Goal: Transaction & Acquisition: Subscribe to service/newsletter

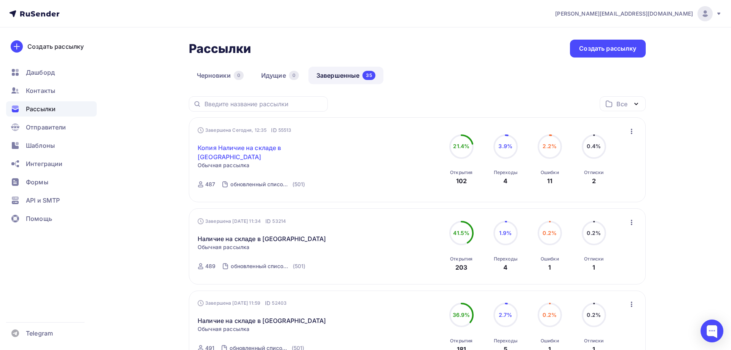
click at [225, 145] on link "Копия Наличие на складе в [GEOGRAPHIC_DATA]" at bounding box center [263, 152] width 131 height 18
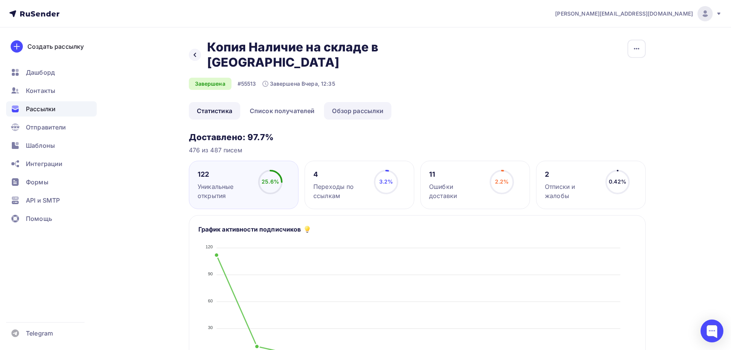
click at [364, 102] on link "Обзор рассылки" at bounding box center [357, 111] width 67 height 18
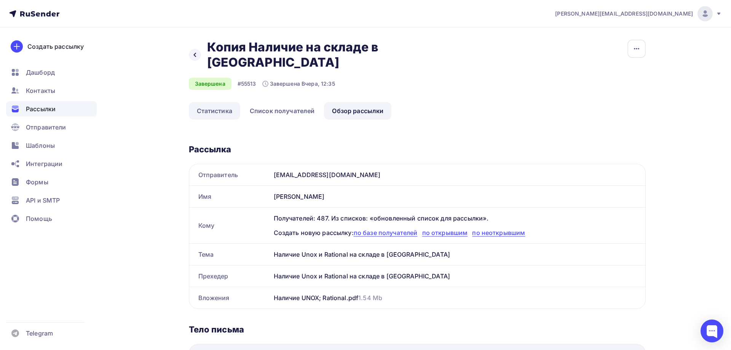
click at [226, 102] on link "Статистика" at bounding box center [214, 111] width 51 height 18
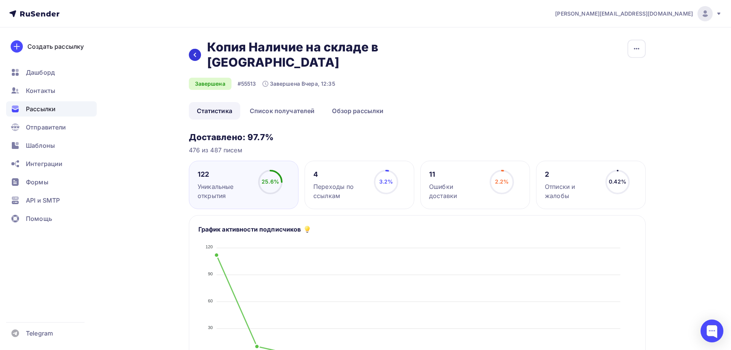
click at [192, 52] on icon at bounding box center [195, 55] width 6 height 6
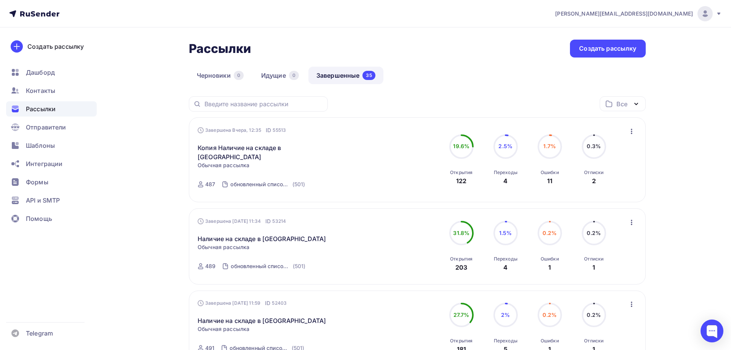
click at [633, 131] on icon "button" at bounding box center [631, 131] width 9 height 9
click at [588, 183] on div "Копировать в новую" at bounding box center [597, 181] width 78 height 9
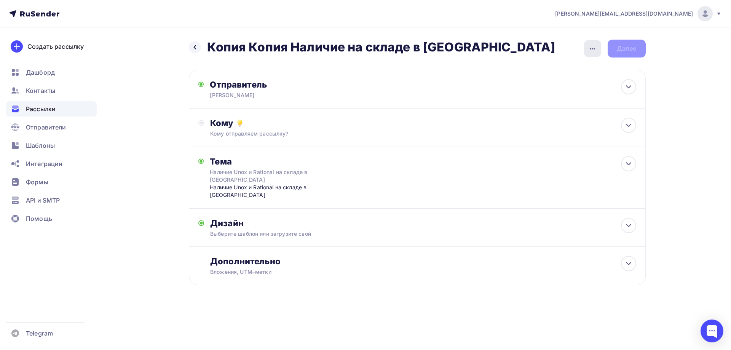
click at [593, 53] on icon "button" at bounding box center [592, 48] width 9 height 9
click at [535, 89] on div "Переименовать рассылку" at bounding box center [552, 87] width 94 height 9
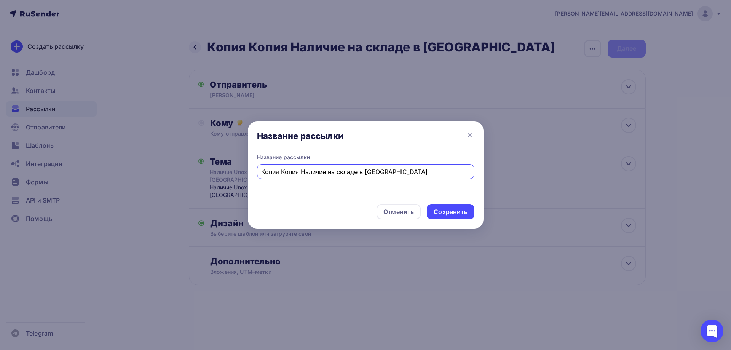
click at [302, 174] on input "Копия Копия Наличие на складе в [GEOGRAPHIC_DATA]" at bounding box center [365, 171] width 209 height 9
drag, startPoint x: 301, startPoint y: 173, endPoint x: 253, endPoint y: 173, distance: 48.8
click at [261, 173] on input "Копия Копия Наличие на складе в [GEOGRAPHIC_DATA]" at bounding box center [365, 171] width 209 height 9
click at [377, 175] on input "Наличие на складе в [GEOGRAPHIC_DATA]" at bounding box center [365, 171] width 209 height 9
type input "Наличие на складе в Москве на 14.08.2025"
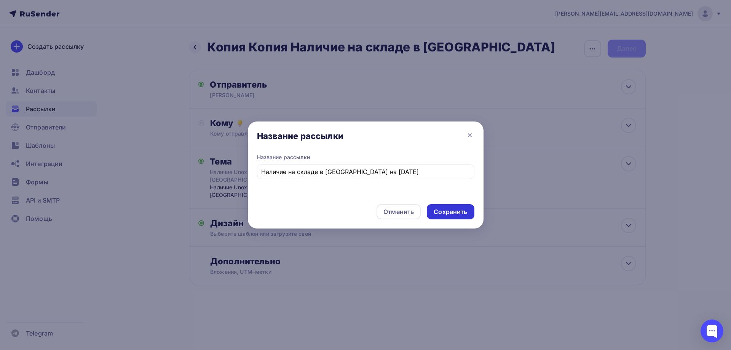
click at [456, 214] on div "Сохранить" at bounding box center [451, 212] width 34 height 9
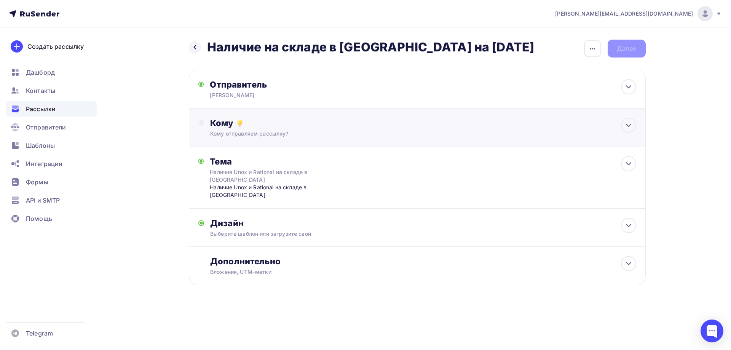
click at [222, 124] on div "Кому" at bounding box center [423, 123] width 426 height 11
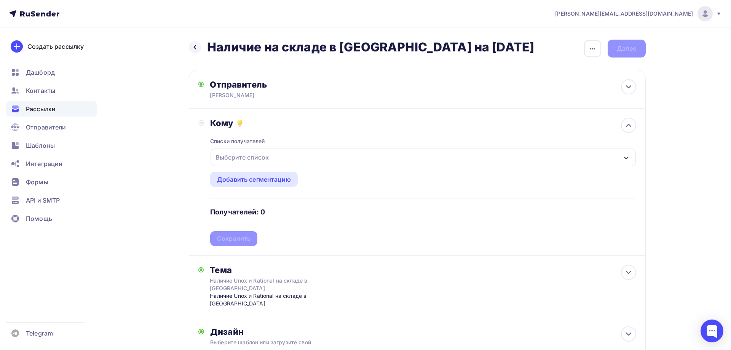
click at [259, 156] on div "Выберите список" at bounding box center [242, 157] width 59 height 14
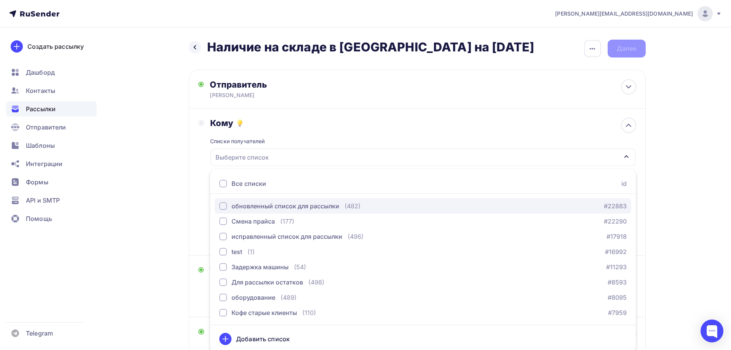
click at [264, 206] on div "обновленный список для рассылки" at bounding box center [286, 205] width 108 height 9
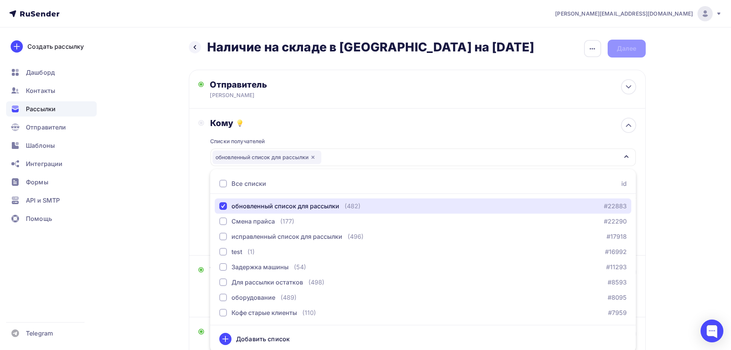
click at [361, 155] on div "обновленный список для рассылки" at bounding box center [423, 158] width 425 height 18
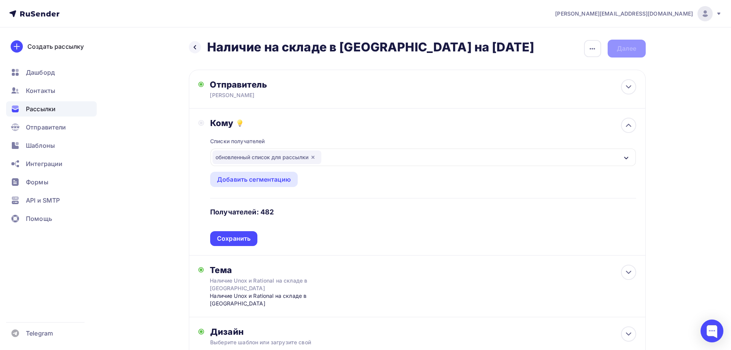
click at [256, 158] on div "обновленный список для рассылки" at bounding box center [267, 157] width 109 height 14
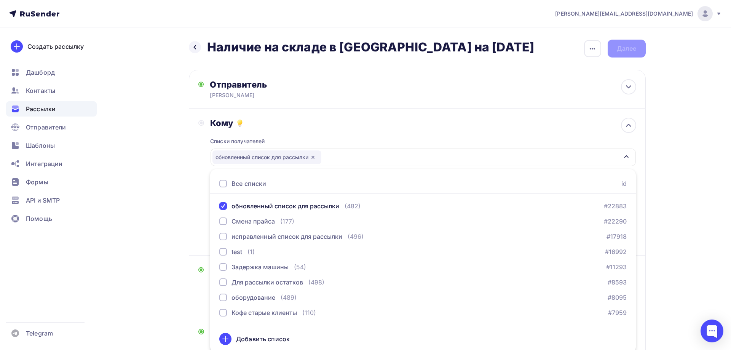
click at [256, 158] on div "обновленный список для рассылки" at bounding box center [267, 157] width 109 height 14
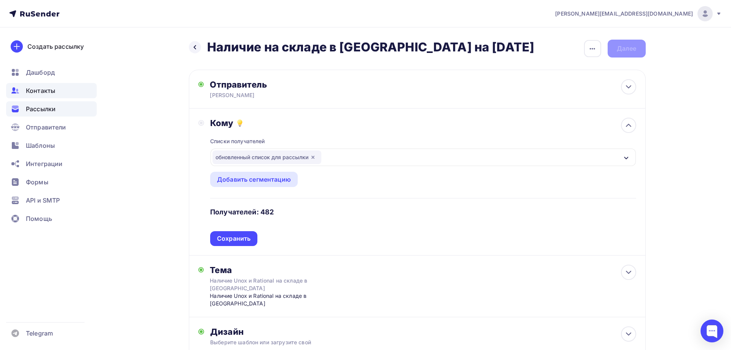
click at [33, 91] on span "Контакты" at bounding box center [40, 90] width 29 height 9
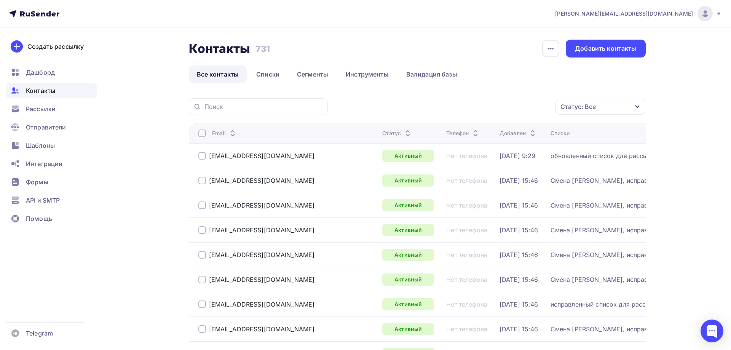
click at [638, 107] on icon "button" at bounding box center [637, 107] width 4 height 3
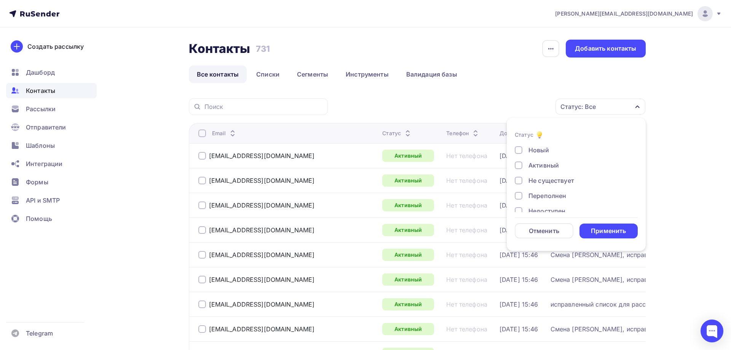
click at [521, 165] on div at bounding box center [519, 165] width 8 height 8
click at [518, 149] on div at bounding box center [519, 150] width 8 height 8
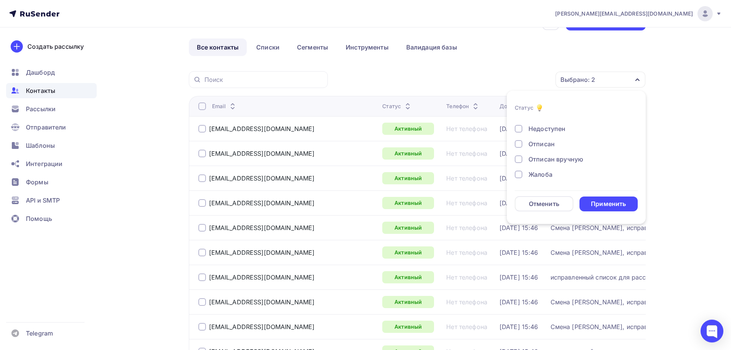
scroll to position [39, 0]
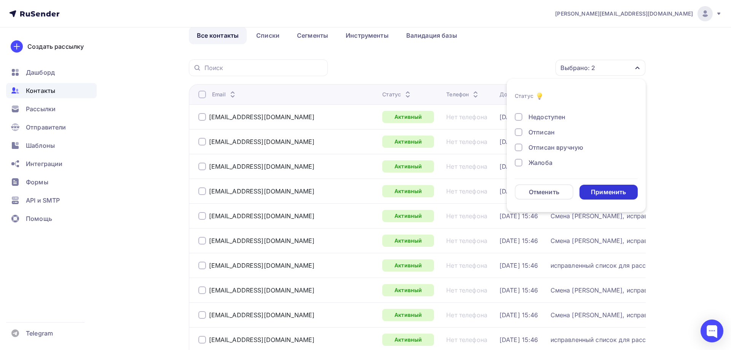
click at [609, 191] on div "Применить" at bounding box center [608, 192] width 35 height 9
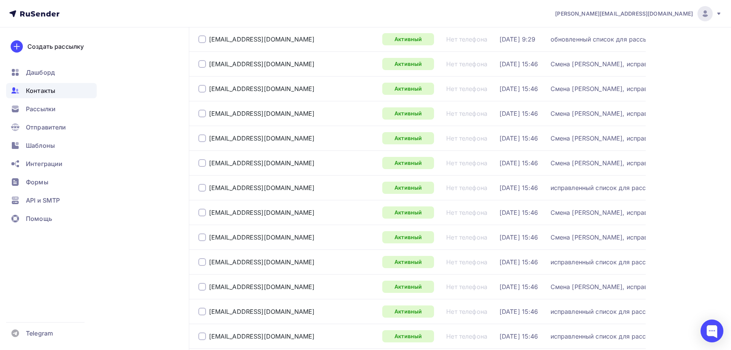
scroll to position [0, 0]
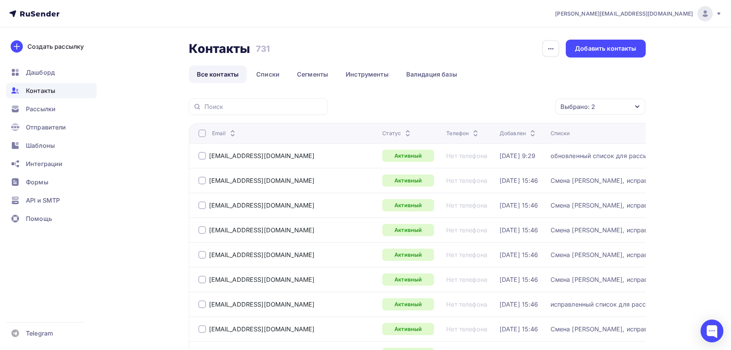
click at [201, 131] on div at bounding box center [202, 133] width 8 height 8
click at [548, 53] on div "button" at bounding box center [550, 48] width 17 height 17
click at [588, 75] on ul "Все контакты Списки Сегменты Инструменты Валидация базы" at bounding box center [417, 75] width 457 height 18
click at [538, 107] on icon "button" at bounding box center [539, 106] width 9 height 9
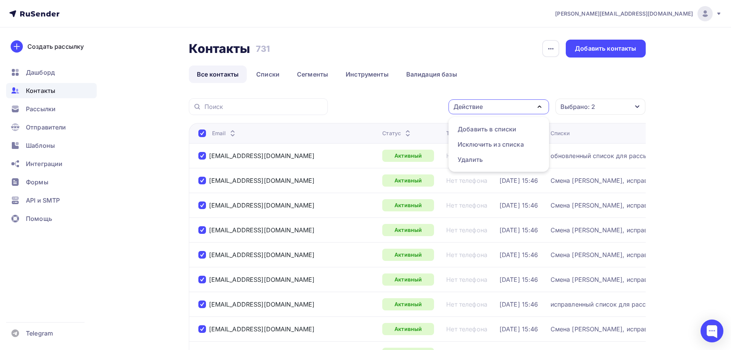
click at [399, 98] on div "Действие Добавить в списки Исключить из списка Удалить Выбрано: 2 Статус Новый …" at bounding box center [489, 106] width 313 height 17
click at [551, 48] on icon "button" at bounding box center [550, 49] width 5 height 2
click at [268, 74] on link "Списки" at bounding box center [267, 75] width 39 height 18
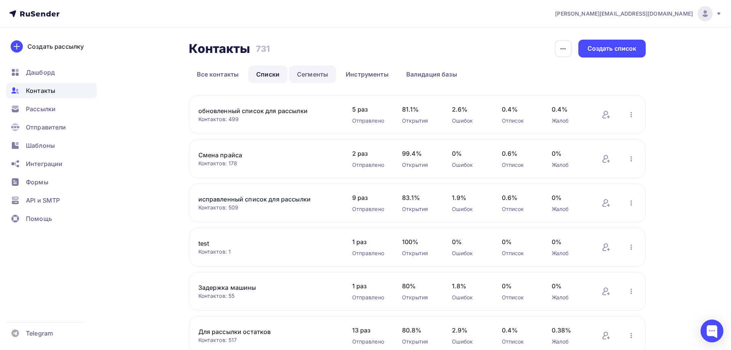
click at [306, 75] on link "Сегменты" at bounding box center [312, 75] width 47 height 18
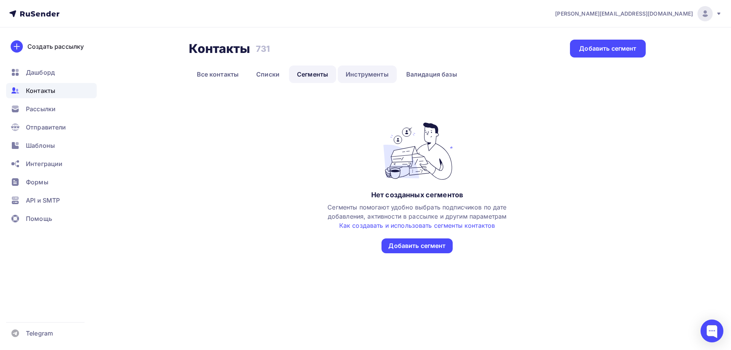
click at [365, 74] on link "Инструменты" at bounding box center [367, 75] width 59 height 18
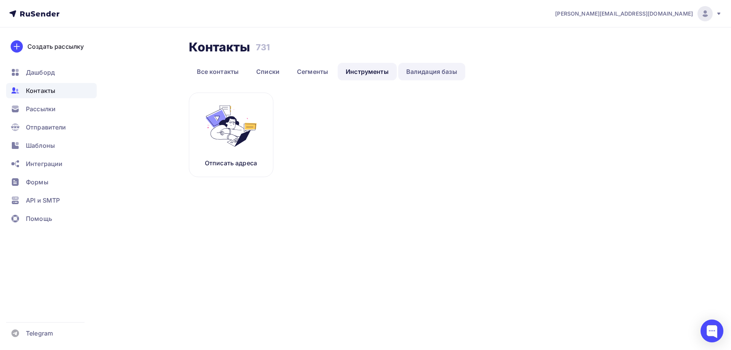
click at [425, 70] on link "Валидация базы" at bounding box center [431, 72] width 67 height 18
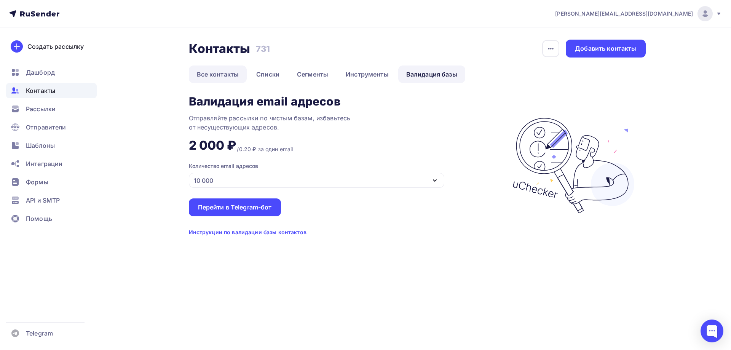
click at [204, 72] on link "Все контакты" at bounding box center [218, 75] width 58 height 18
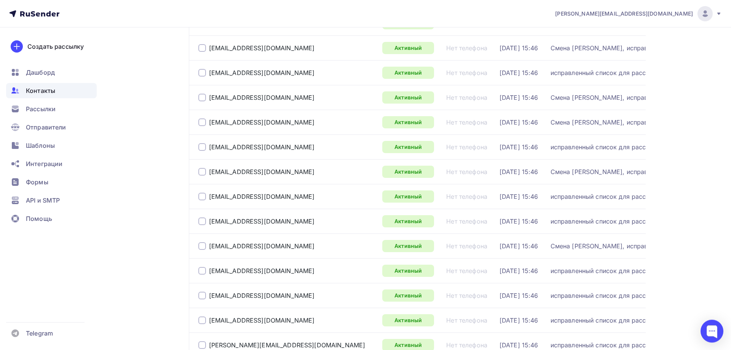
scroll to position [39, 0]
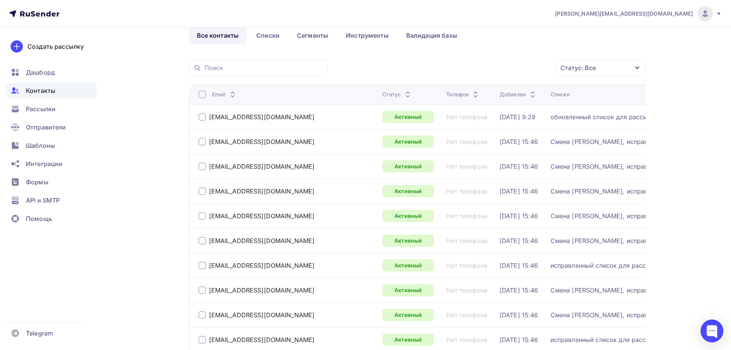
click at [639, 68] on icon "button" at bounding box center [638, 68] width 6 height 6
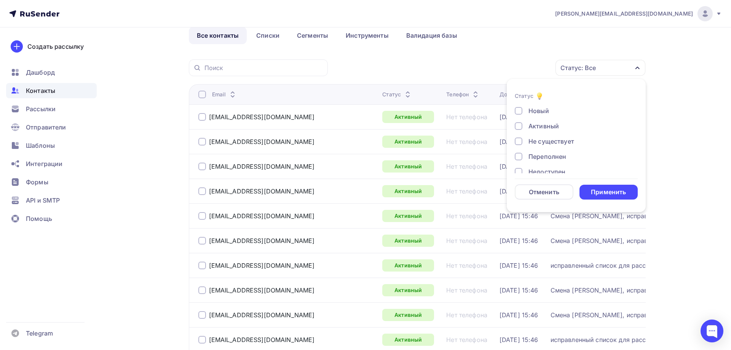
scroll to position [0, 0]
click at [517, 113] on div at bounding box center [519, 111] width 8 height 8
click at [519, 128] on div at bounding box center [519, 127] width 8 height 8
click at [604, 190] on div "Применить" at bounding box center [608, 192] width 35 height 9
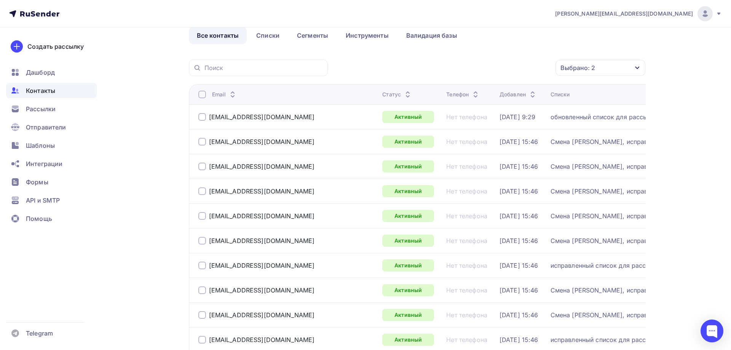
click at [201, 94] on div at bounding box center [202, 95] width 8 height 8
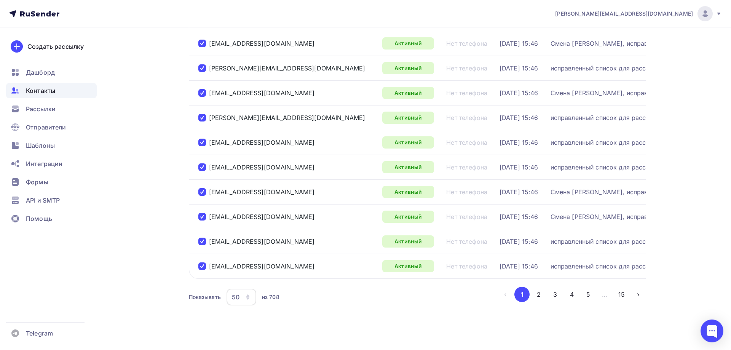
scroll to position [1109, 0]
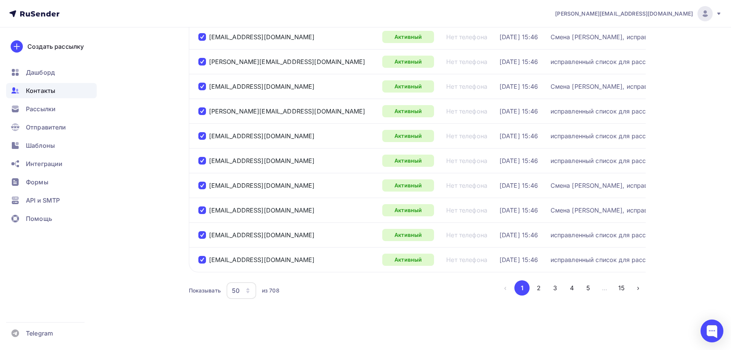
click at [241, 290] on div "50" at bounding box center [242, 290] width 30 height 17
click at [243, 269] on div "100" at bounding box center [271, 266] width 73 height 9
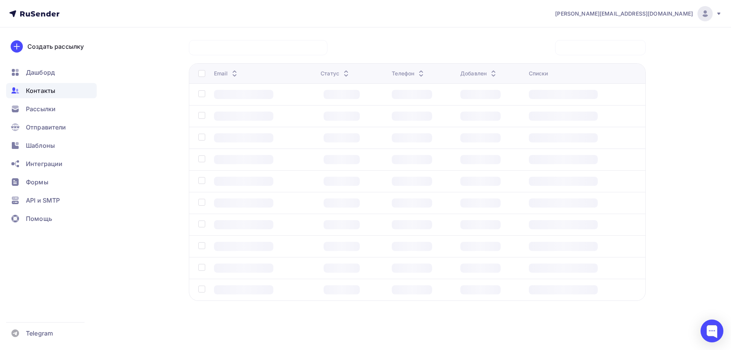
scroll to position [58, 0]
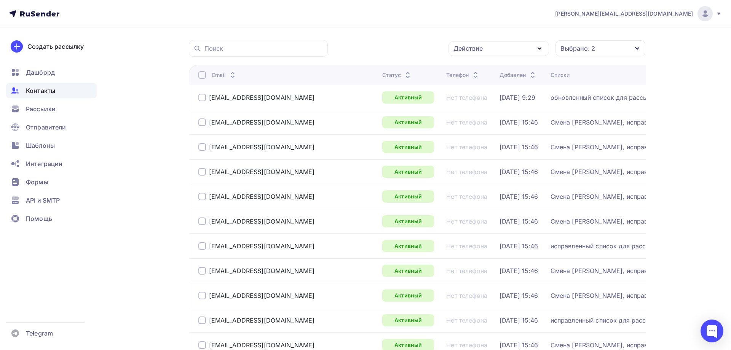
click at [202, 76] on div at bounding box center [202, 75] width 8 height 8
click at [201, 76] on div at bounding box center [202, 75] width 8 height 8
drag, startPoint x: 191, startPoint y: 96, endPoint x: 416, endPoint y: 150, distance: 231.1
drag, startPoint x: 209, startPoint y: 91, endPoint x: 296, endPoint y: 291, distance: 218.3
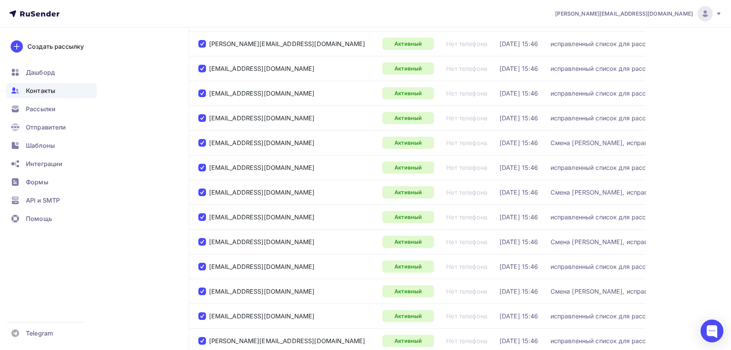
scroll to position [2347, 0]
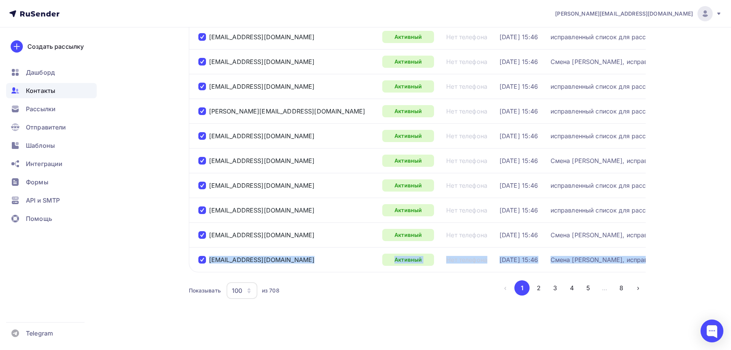
copy tr "tarasov095@gmail.com Активный Нет телефона 03.02.2025, 15:46 Смена прайса, испр…"
click at [540, 289] on button "2" at bounding box center [538, 287] width 15 height 15
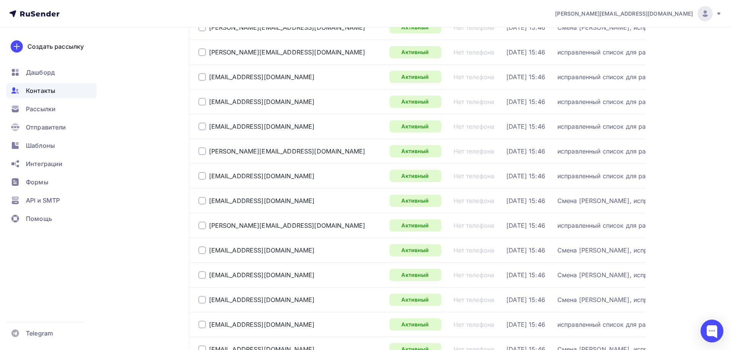
scroll to position [991, 0]
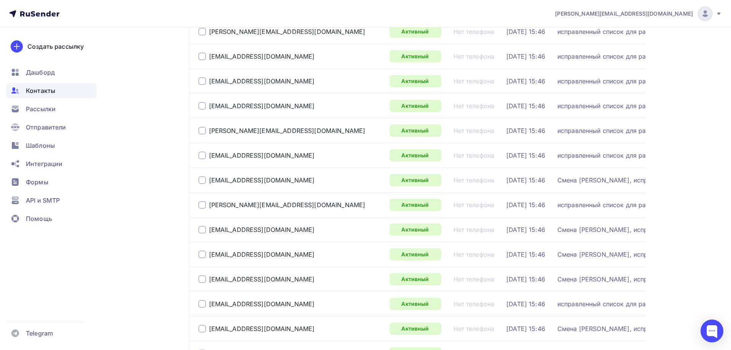
copy tr "r.goncharenko@omsk.t-d.ru Активный Нет телефона 08.07.2024, 9:27"
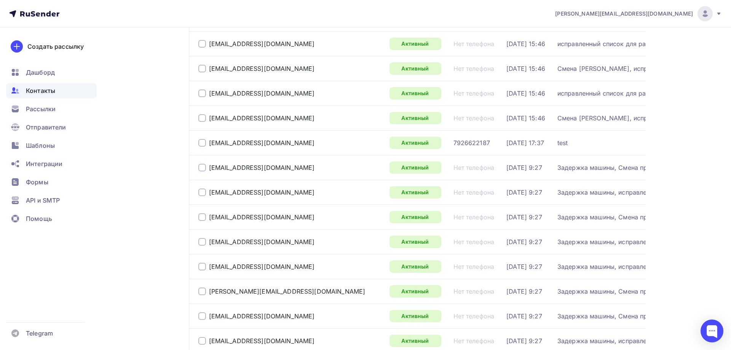
scroll to position [2347, 0]
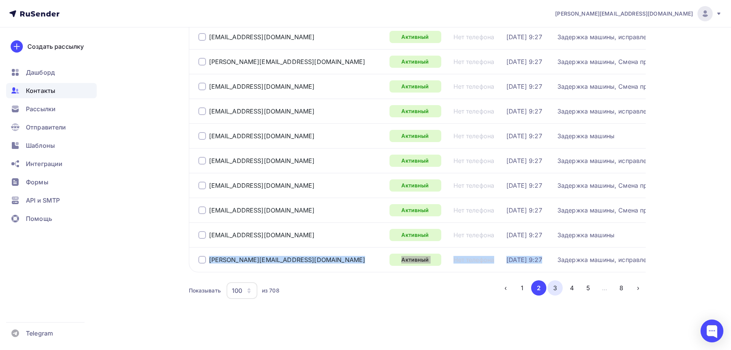
click at [555, 288] on button "3" at bounding box center [555, 287] width 15 height 15
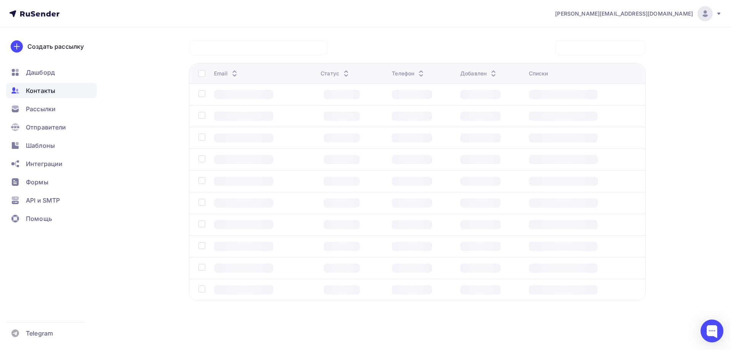
scroll to position [58, 0]
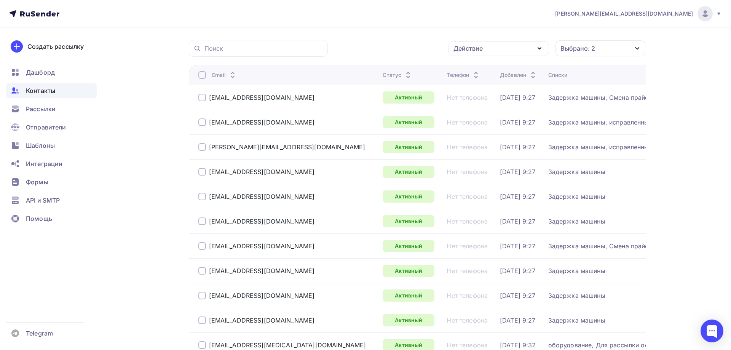
copy tr "r.goncharenko@omsk.t-d.ru Активный Нет телефона 08.07.2024, 9:27"
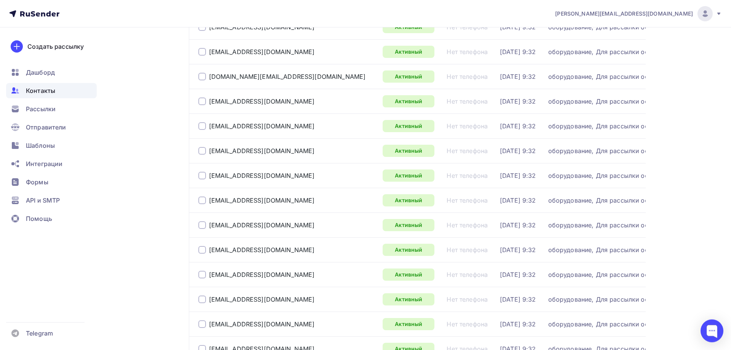
scroll to position [2347, 0]
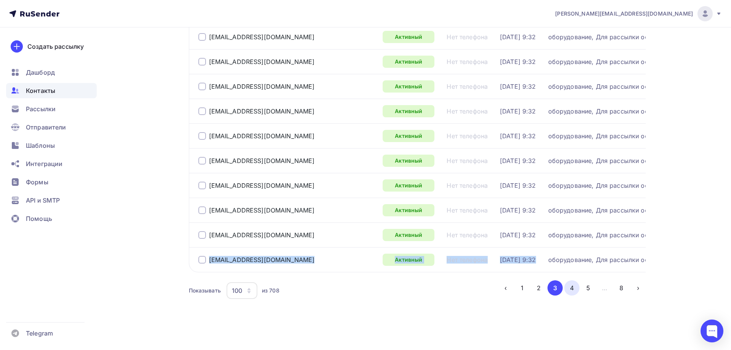
click at [572, 287] on button "4" at bounding box center [571, 287] width 15 height 15
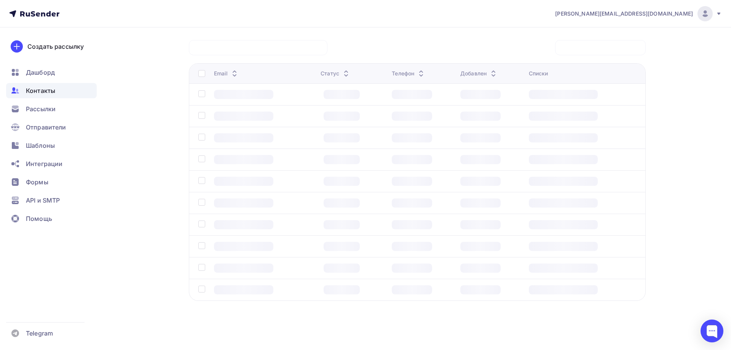
scroll to position [58, 0]
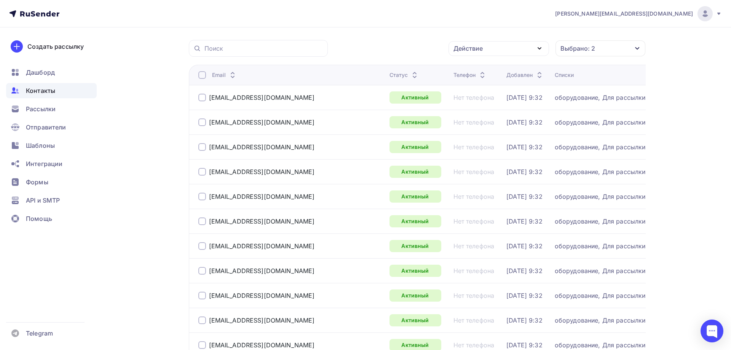
copy tr "r.goncharenko@omsk.t-d.ru Активный Нет телефона 08.07.2024, 9:27"
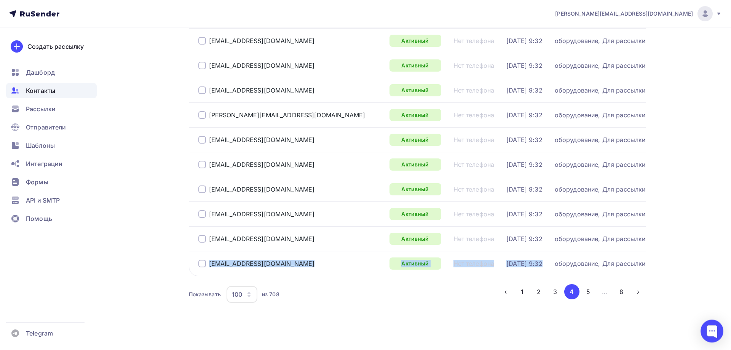
scroll to position [2347, 0]
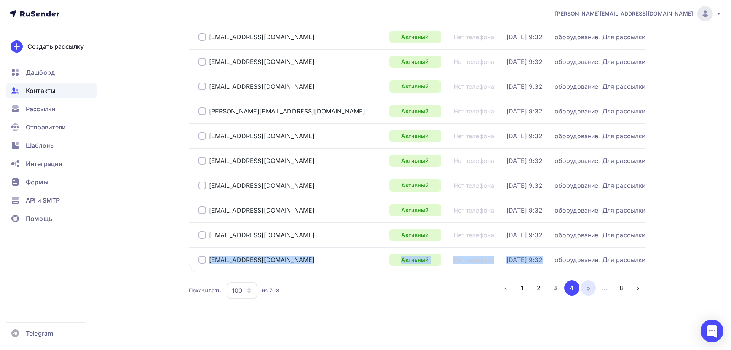
click at [590, 288] on button "5" at bounding box center [588, 287] width 15 height 15
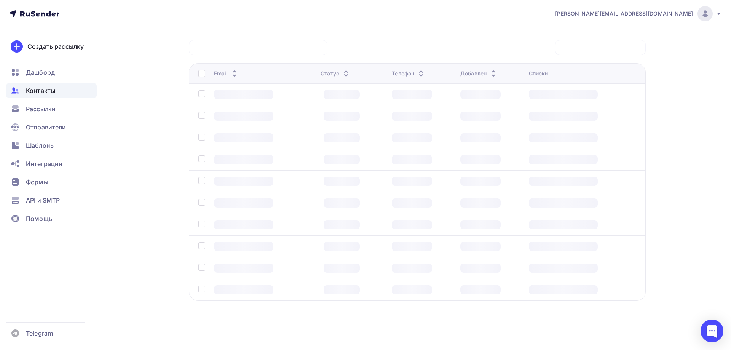
scroll to position [58, 0]
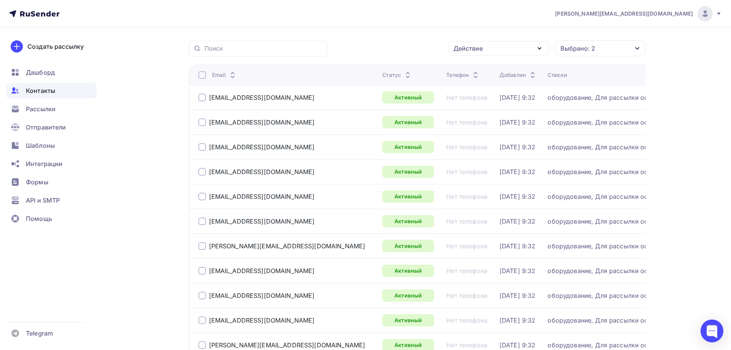
copy tr "r.goncharenko@omsk.t-d.ru Активный Нет телефона 08.07.2024, 9:27"
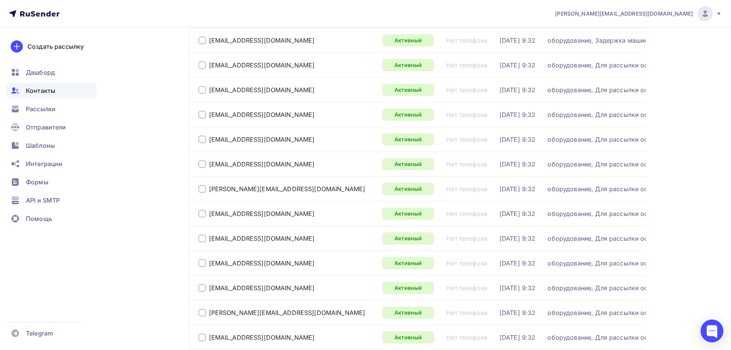
scroll to position [2347, 0]
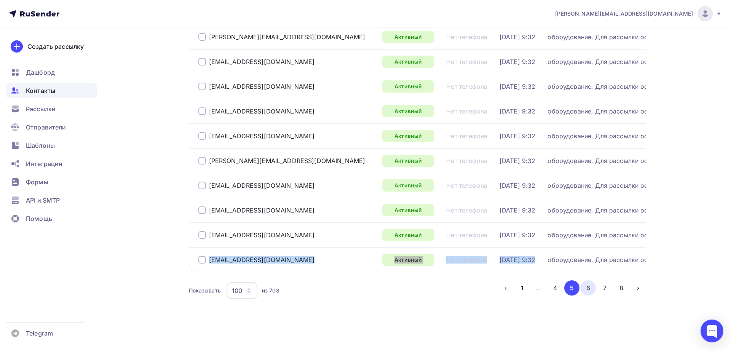
click at [590, 289] on button "6" at bounding box center [588, 287] width 15 height 15
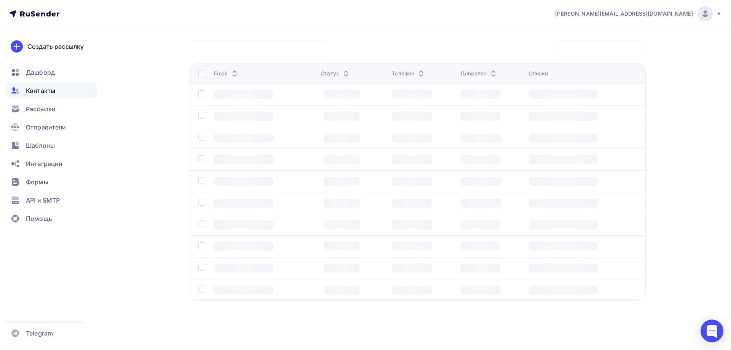
scroll to position [58, 0]
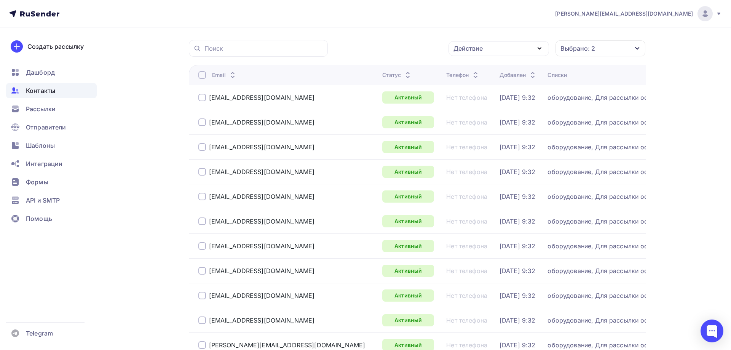
copy tr "r.goncharenko@omsk.t-d.ru Активный Нет телефона 08.07.2024, 9:27"
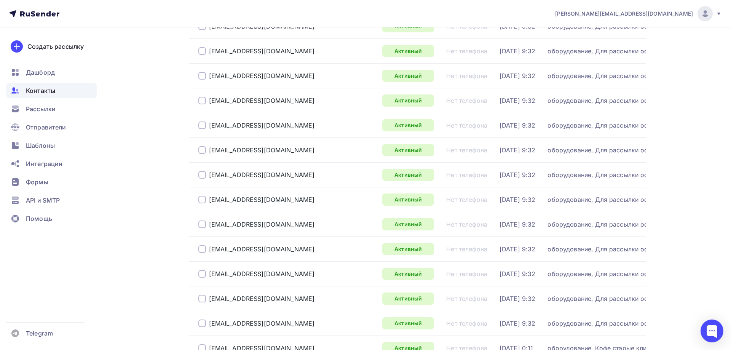
scroll to position [2347, 0]
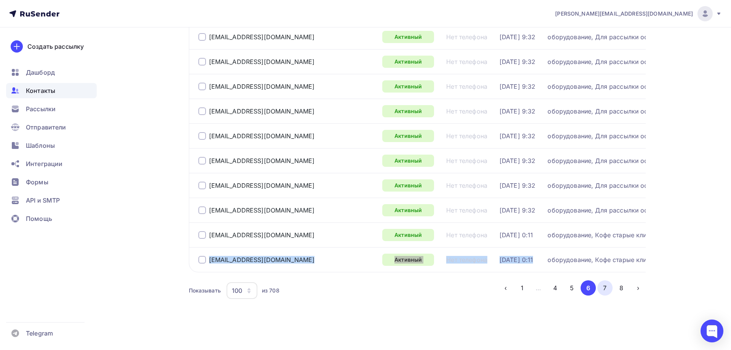
click at [607, 286] on button "7" at bounding box center [605, 287] width 15 height 15
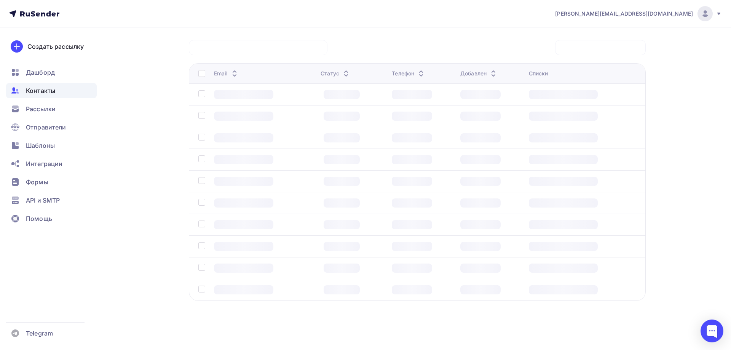
scroll to position [58, 0]
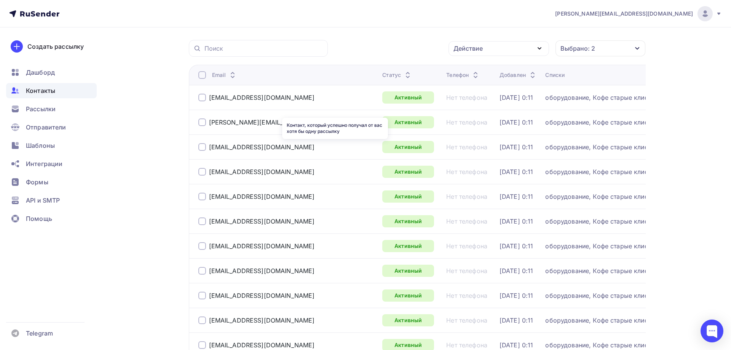
copy tr "r.goncharenko@omsk.t-d.ru Активный Нет телефона 08.07.2024, 9:27"
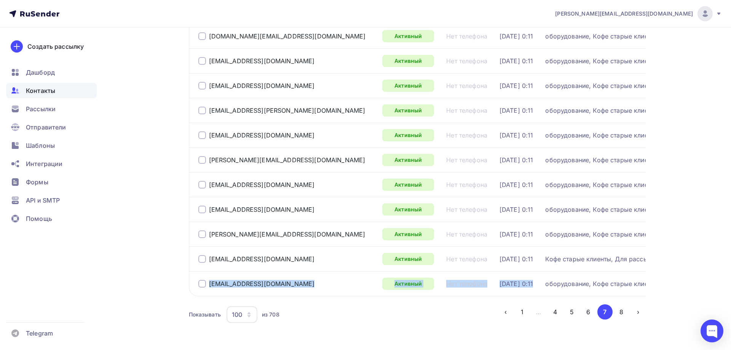
scroll to position [2347, 0]
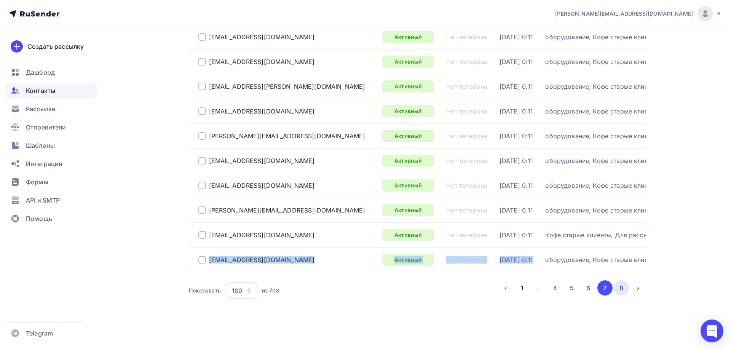
click at [623, 290] on button "8" at bounding box center [621, 287] width 15 height 15
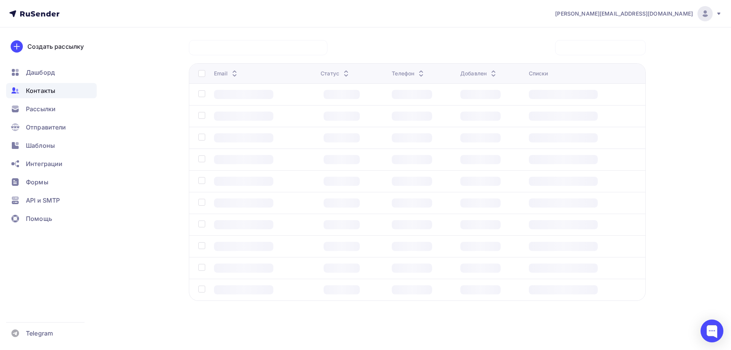
scroll to position [58, 0]
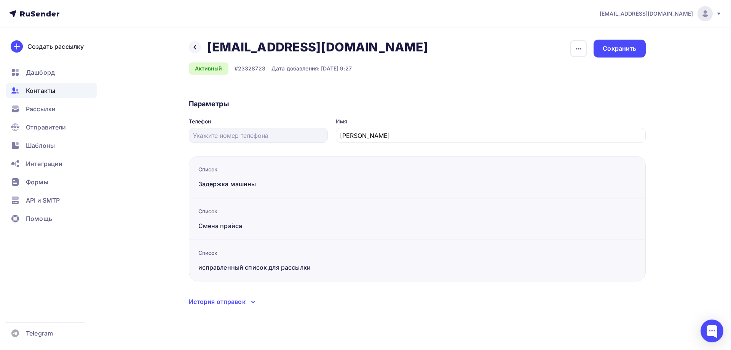
click at [37, 91] on span "Контакты" at bounding box center [40, 90] width 29 height 9
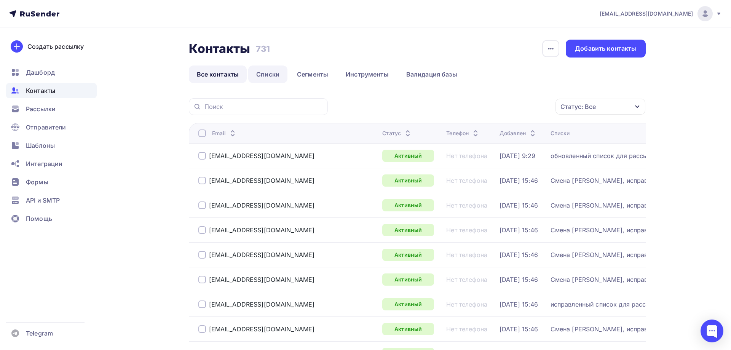
click at [270, 74] on link "Списки" at bounding box center [267, 75] width 39 height 18
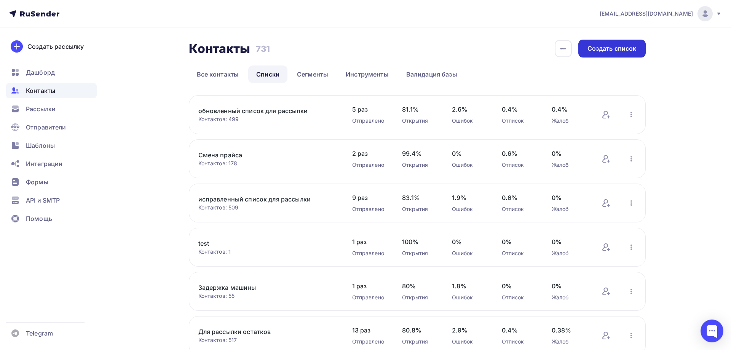
click at [622, 48] on div "Создать список" at bounding box center [612, 48] width 49 height 9
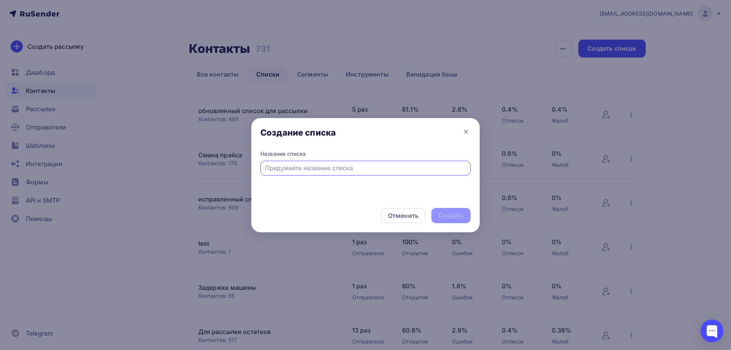
click at [274, 168] on input "text" at bounding box center [365, 167] width 201 height 9
type input "Все клиенты для рассылки остатков"
click at [452, 218] on div "Создать" at bounding box center [451, 215] width 26 height 9
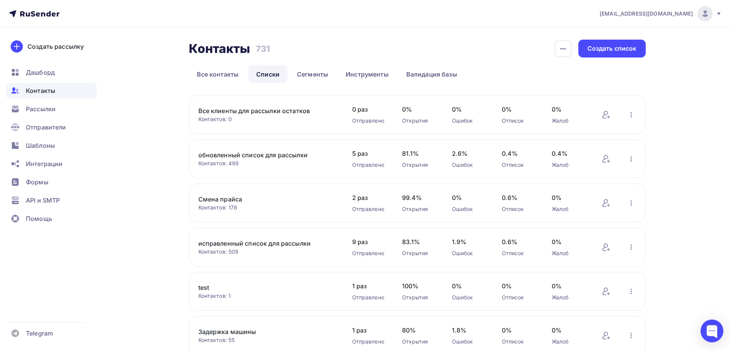
click at [250, 111] on link "Все клиенты для рассылки остатков" at bounding box center [262, 110] width 129 height 9
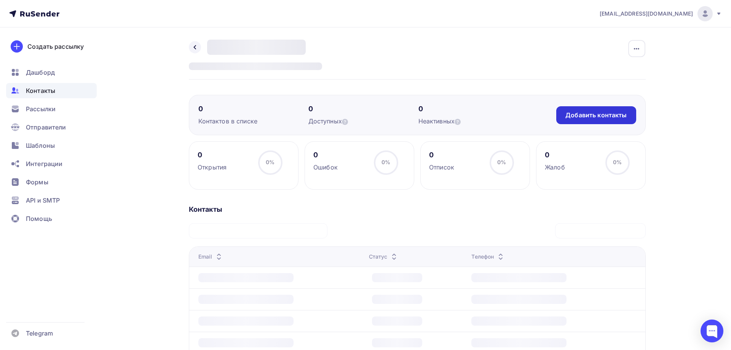
click at [590, 117] on div "Добавить контакты" at bounding box center [596, 115] width 61 height 9
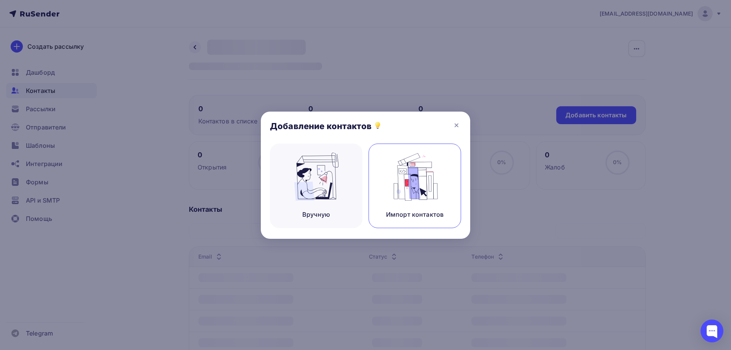
click at [423, 186] on img at bounding box center [415, 177] width 51 height 48
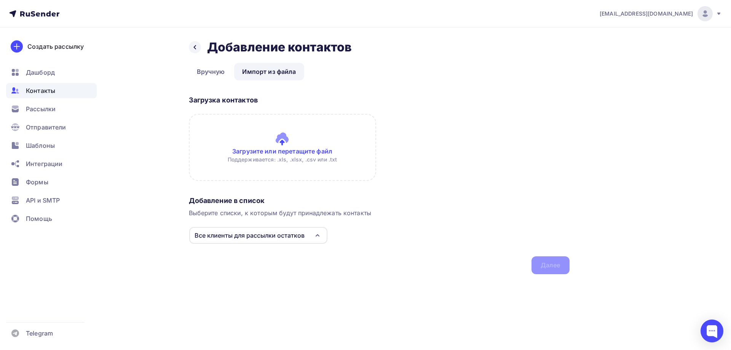
click at [283, 140] on input "file" at bounding box center [282, 147] width 187 height 67
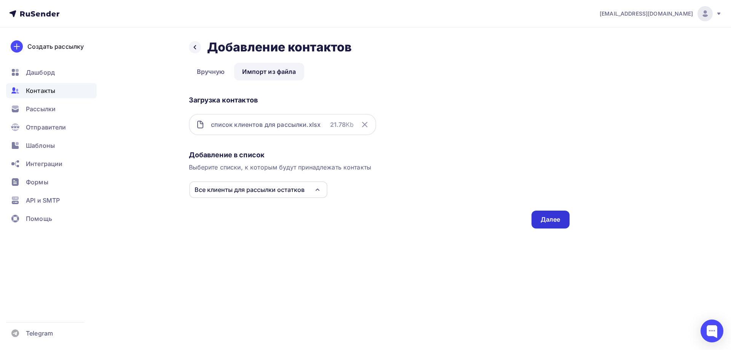
click at [550, 221] on div "Далее" at bounding box center [551, 219] width 20 height 9
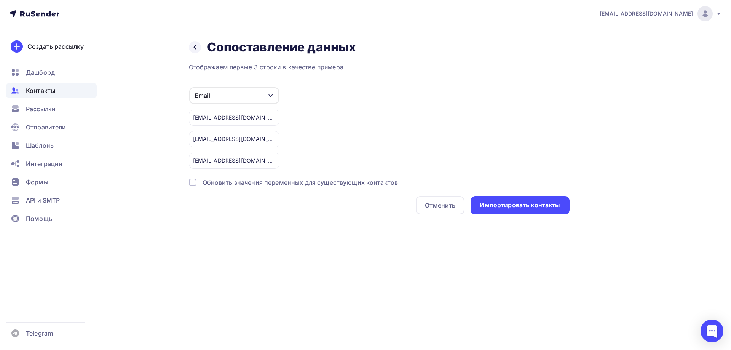
click at [441, 257] on div "[EMAIL_ADDRESS][DOMAIN_NAME] Аккаунт Тарифы Выйти Создать рассылку [GEOGRAPHIC_…" at bounding box center [365, 175] width 731 height 350
click at [522, 208] on div "Импортировать контакты" at bounding box center [520, 205] width 80 height 9
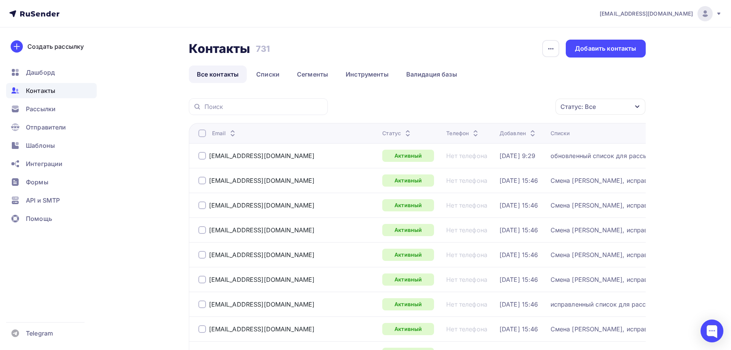
click at [718, 14] on icon at bounding box center [719, 14] width 6 height 6
click at [626, 51] on span "[DEMOGRAPHIC_DATA]" at bounding box center [643, 48] width 70 height 9
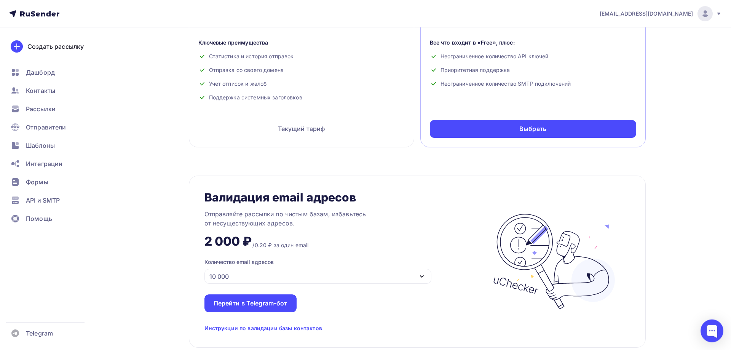
scroll to position [466, 0]
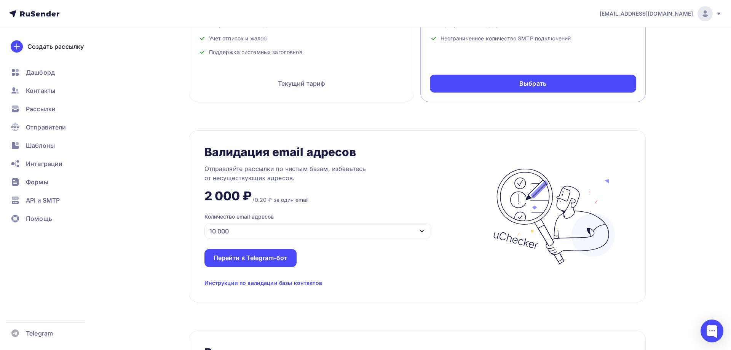
click at [718, 14] on icon at bounding box center [719, 14] width 6 height 6
click at [626, 34] on span "Аккаунт" at bounding box center [620, 33] width 25 height 9
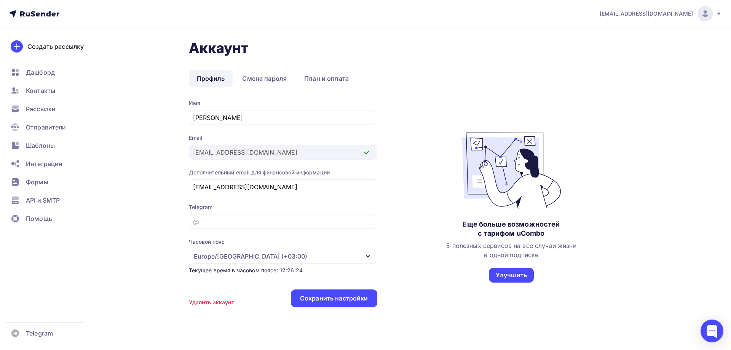
click at [137, 200] on div "Аккаунт Профиль Смена пароля План и оплата Профиль Смена пароля План и оплата И…" at bounding box center [366, 197] width 624 height 340
click at [327, 81] on link "План и оплата" at bounding box center [326, 79] width 61 height 18
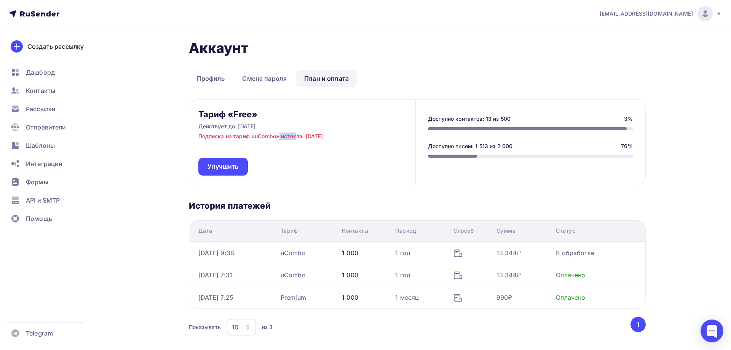
drag, startPoint x: 255, startPoint y: 136, endPoint x: 276, endPoint y: 137, distance: 21.0
click at [276, 137] on p "Подписка на тариф «uCombo» истекла: [DATE]" at bounding box center [260, 137] width 125 height 8
click at [718, 14] on icon at bounding box center [719, 14] width 6 height 6
click at [628, 48] on span "[DEMOGRAPHIC_DATA]" at bounding box center [643, 48] width 70 height 9
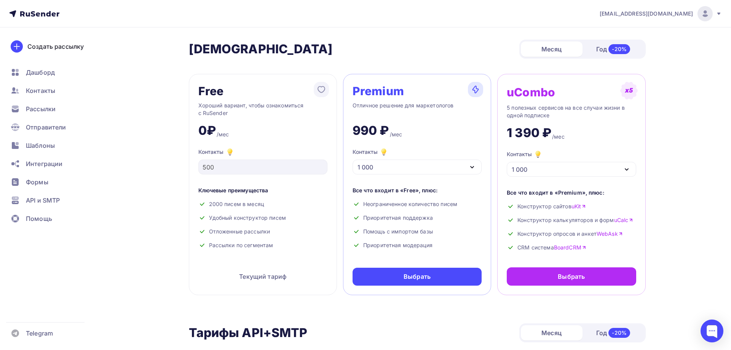
click at [622, 221] on link "uCalc" at bounding box center [623, 220] width 19 height 8
click at [611, 234] on link "WebAsk" at bounding box center [610, 234] width 26 height 8
click at [603, 53] on div "Год -20%" at bounding box center [614, 49] width 62 height 16
click at [569, 246] on link "BoardCRM" at bounding box center [570, 248] width 32 height 8
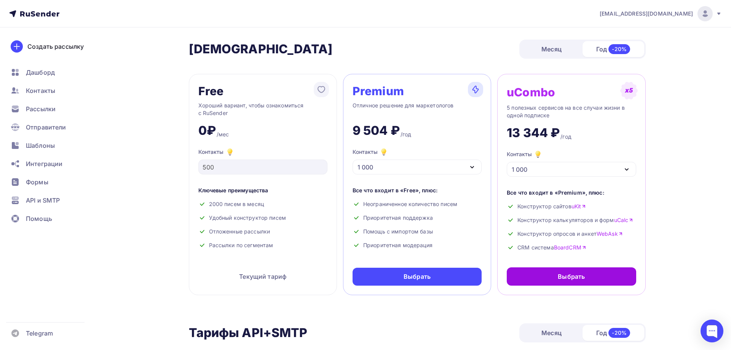
click at [601, 280] on div "Выбрать" at bounding box center [571, 276] width 129 height 18
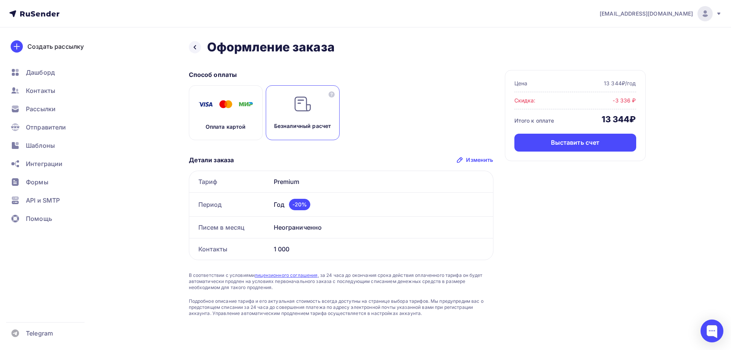
click at [300, 106] on img at bounding box center [303, 104] width 18 height 18
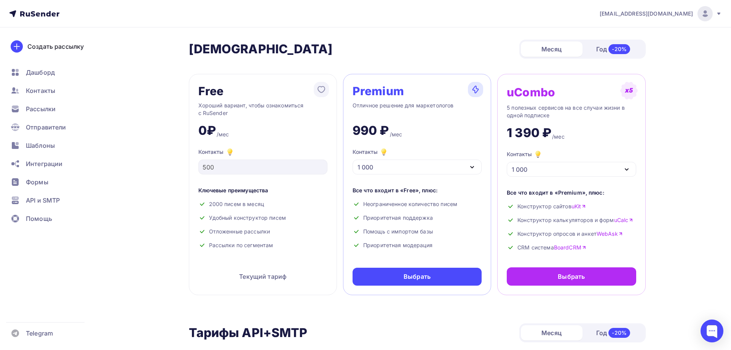
click at [627, 170] on icon "button" at bounding box center [626, 170] width 3 height 2
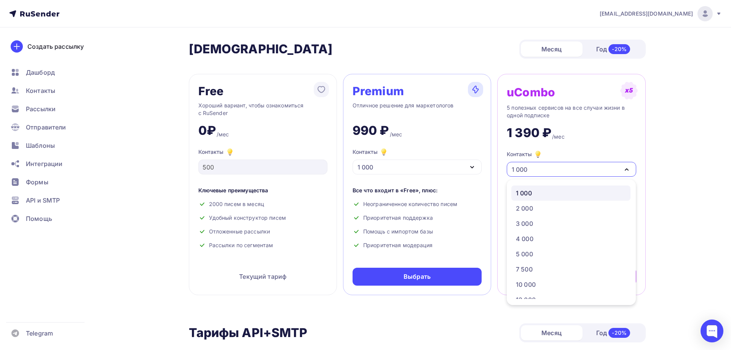
click at [529, 192] on div "1 000" at bounding box center [524, 193] width 16 height 9
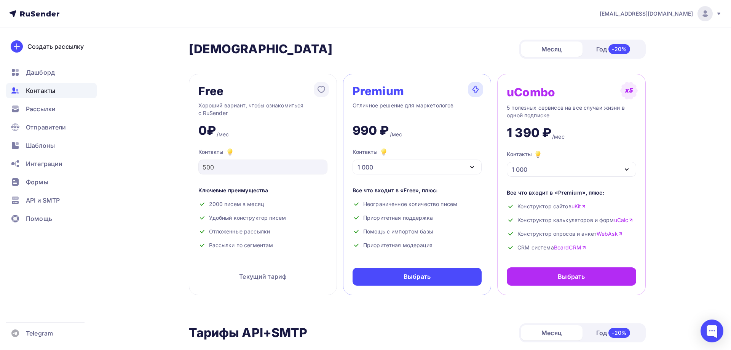
click at [30, 89] on span "Контакты" at bounding box center [40, 90] width 29 height 9
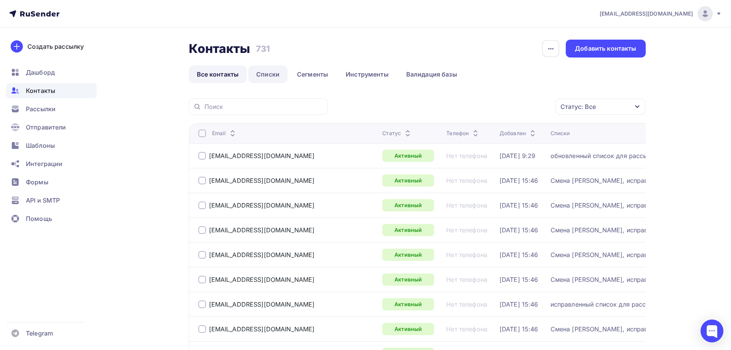
click at [264, 75] on link "Списки" at bounding box center [267, 75] width 39 height 18
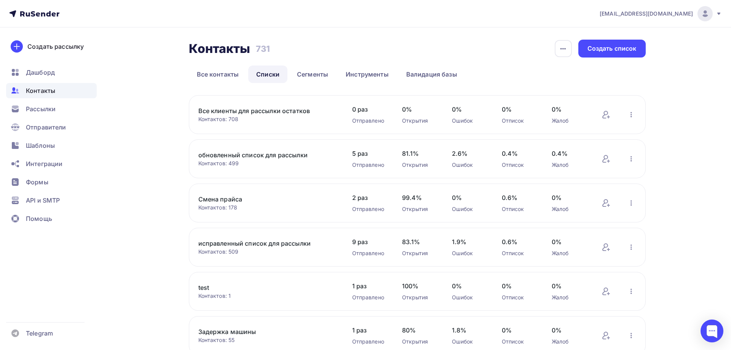
click at [261, 110] on link "Все клиенты для рассылки остатков" at bounding box center [262, 110] width 129 height 9
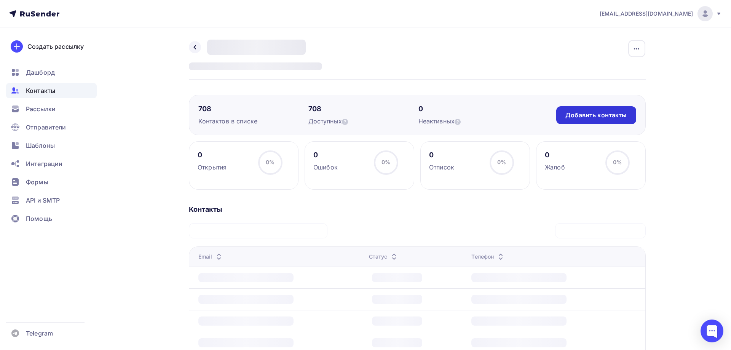
click at [595, 114] on div "Добавить контакты" at bounding box center [596, 115] width 61 height 9
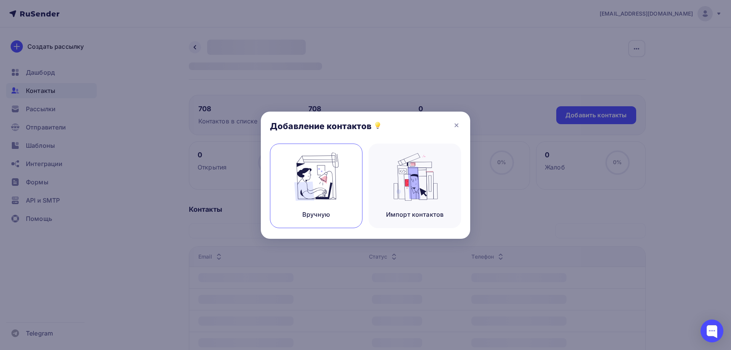
click at [316, 190] on img at bounding box center [316, 177] width 51 height 48
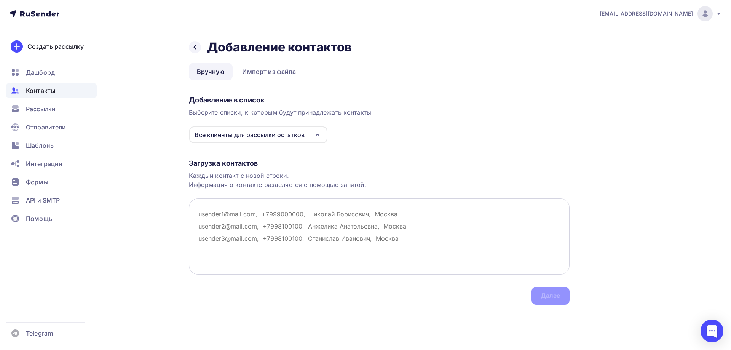
click at [203, 214] on textarea at bounding box center [379, 236] width 381 height 76
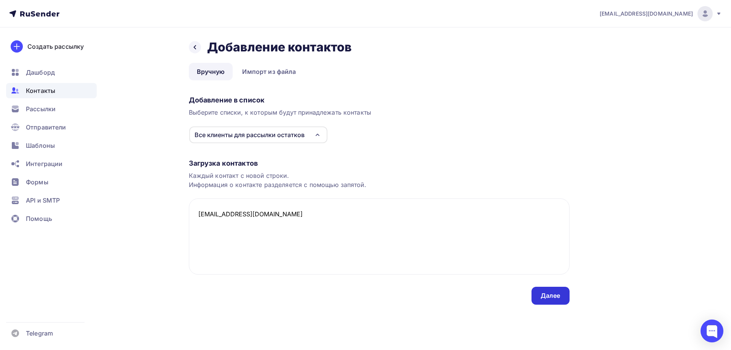
type textarea "[EMAIL_ADDRESS][DOMAIN_NAME]"
click at [547, 297] on div "Далее" at bounding box center [551, 295] width 20 height 9
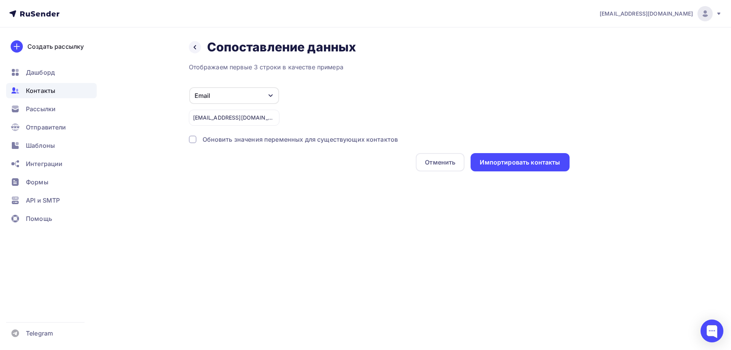
click at [190, 141] on div at bounding box center [193, 140] width 8 height 8
click at [513, 162] on div "Импортировать контакты" at bounding box center [520, 162] width 80 height 9
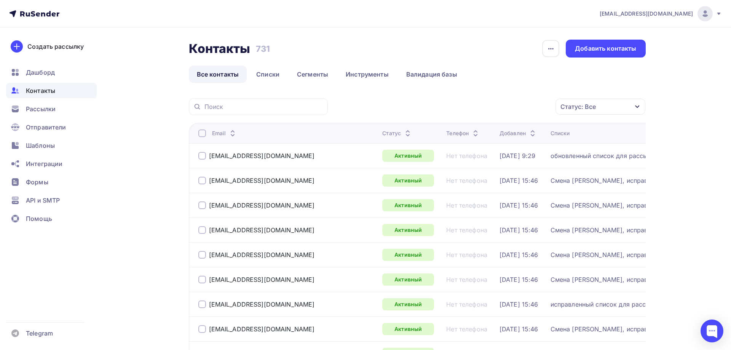
click at [718, 14] on icon at bounding box center [719, 14] width 6 height 6
click at [611, 47] on span "[DEMOGRAPHIC_DATA]" at bounding box center [643, 48] width 70 height 9
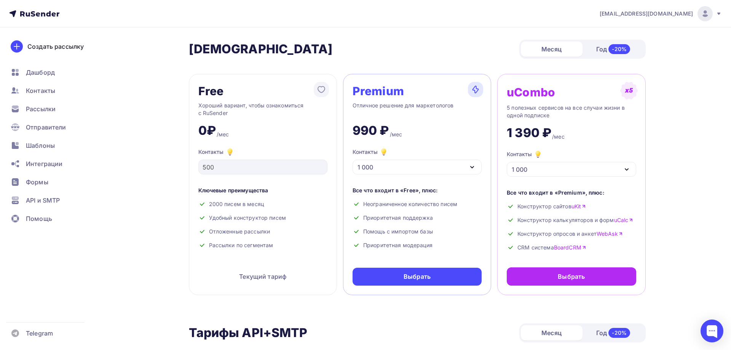
click at [601, 48] on div "Год -20%" at bounding box center [614, 49] width 62 height 16
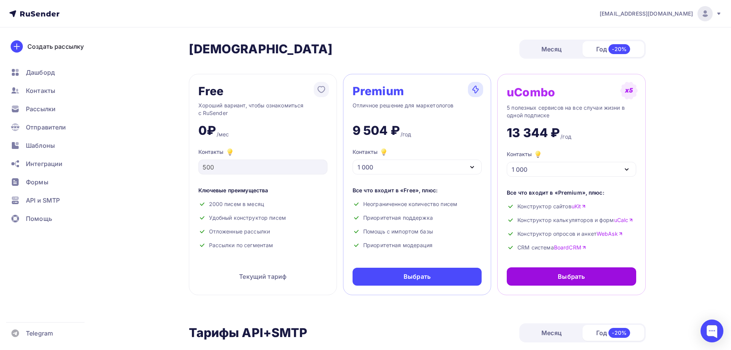
click at [581, 273] on div "Выбрать" at bounding box center [571, 276] width 27 height 9
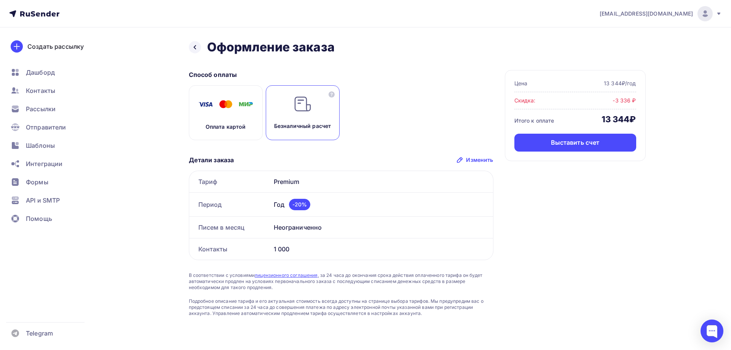
click at [304, 115] on div "Безналичный расчет" at bounding box center [303, 112] width 74 height 55
click at [580, 144] on div "Выставить счет" at bounding box center [575, 142] width 49 height 9
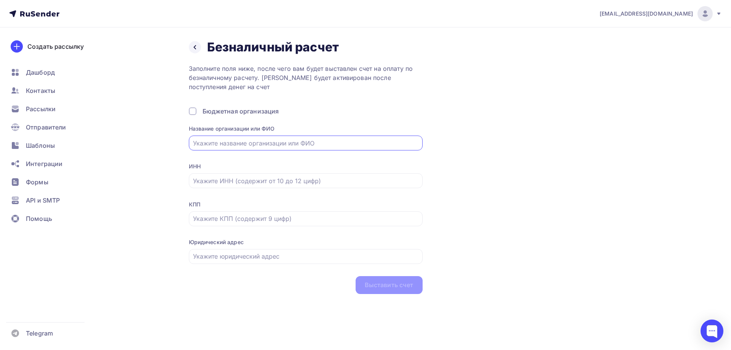
click at [250, 145] on input "text" at bounding box center [305, 143] width 225 height 9
paste input "ООО "ЛВ ТРЕЙД","
type input "ООО "ЛВ ТРЕЙД""
click at [204, 179] on input "text" at bounding box center [305, 180] width 225 height 9
paste input "7703598901"
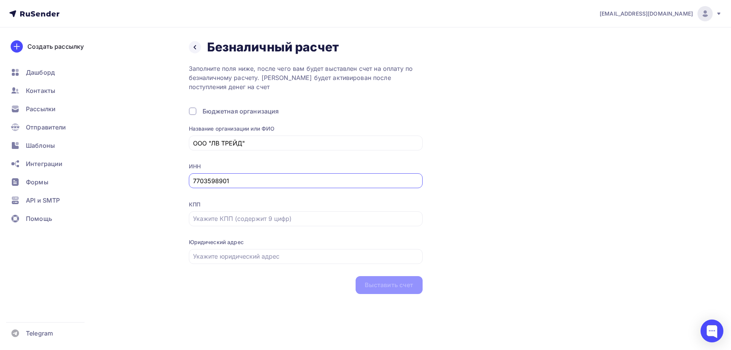
type input "7703598901"
drag, startPoint x: 225, startPoint y: 218, endPoint x: 231, endPoint y: 212, distance: 8.1
click at [227, 214] on input "text" at bounding box center [305, 218] width 225 height 9
paste input "770301001"
type input "770301001"
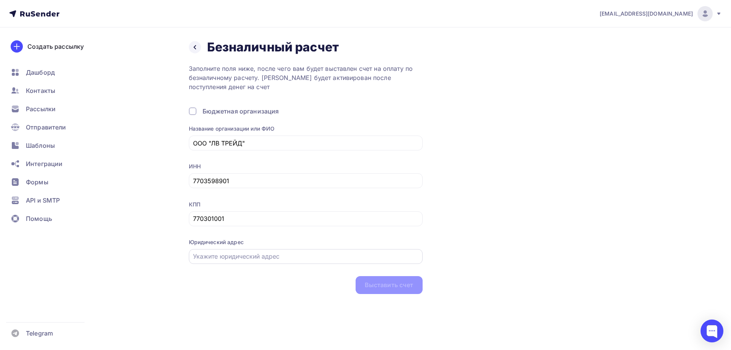
click at [203, 259] on input "text" at bounding box center [305, 256] width 225 height 9
paste input "[STREET_ADDRESS] 3, помещ. 1/4"
type input "[STREET_ADDRESS] 3, помещ. 1/4"
click at [375, 286] on div "Выставить счет" at bounding box center [389, 285] width 49 height 9
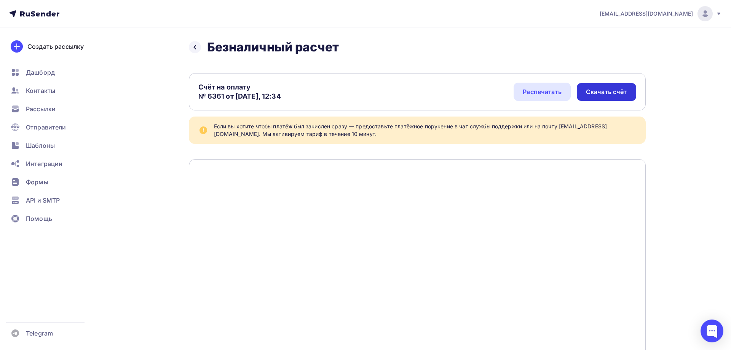
click at [611, 88] on div "Скачать счёт" at bounding box center [606, 92] width 59 height 18
click at [517, 127] on div "Если вы хотите чтобы платёж был зачислен сразу — предоставьте платёжное поручен…" at bounding box center [425, 130] width 423 height 15
click at [40, 91] on span "Контакты" at bounding box center [40, 90] width 29 height 9
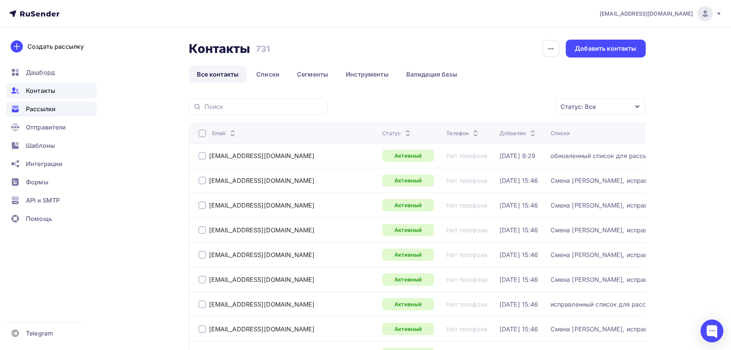
click at [39, 108] on span "Рассылки" at bounding box center [41, 108] width 30 height 9
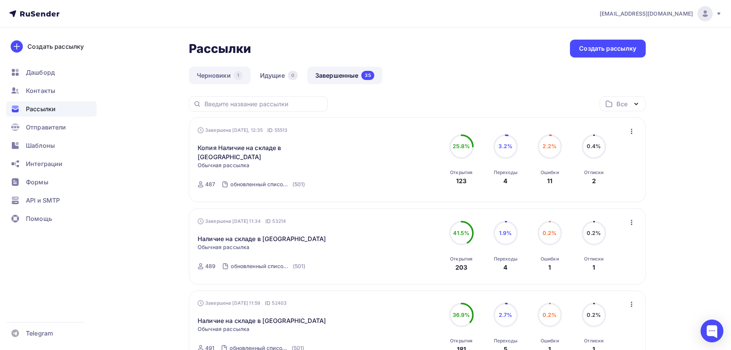
click at [213, 74] on link "Черновики 1" at bounding box center [220, 76] width 62 height 18
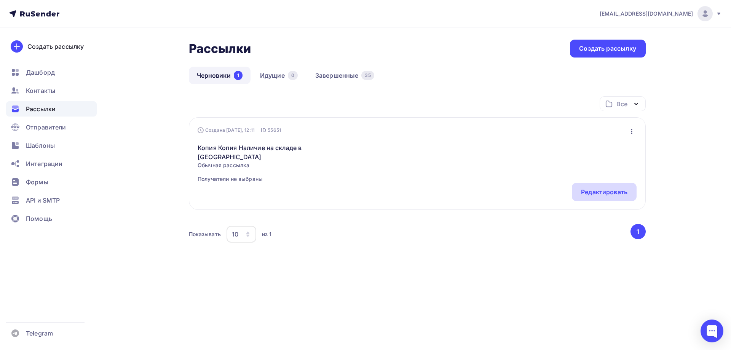
click at [591, 187] on div "Редактировать" at bounding box center [604, 191] width 46 height 9
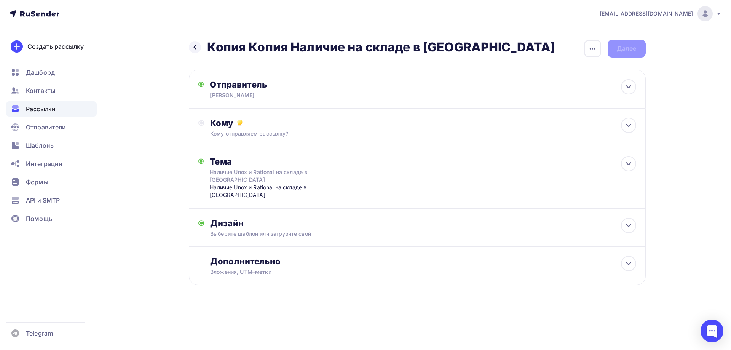
click at [265, 48] on h2 "Копия Копия Наличие на складе в [GEOGRAPHIC_DATA]" at bounding box center [381, 47] width 348 height 15
click at [595, 55] on div "button" at bounding box center [592, 48] width 17 height 17
click at [554, 88] on div "Переименовать рассылку" at bounding box center [552, 87] width 94 height 9
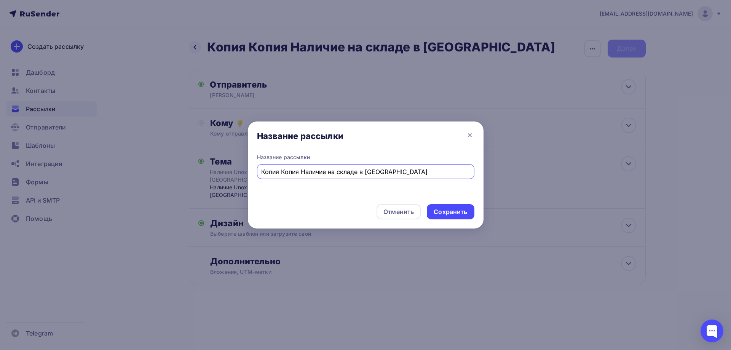
click at [301, 178] on div "Копия Копия Наличие на складе в [GEOGRAPHIC_DATA]" at bounding box center [365, 171] width 217 height 15
drag, startPoint x: 302, startPoint y: 173, endPoint x: 241, endPoint y: 171, distance: 60.2
click at [261, 171] on input "Копия Копия Наличие на складе в [GEOGRAPHIC_DATA]" at bounding box center [365, 171] width 209 height 9
drag, startPoint x: 297, startPoint y: 172, endPoint x: 317, endPoint y: 173, distance: 20.2
click at [317, 173] on input "Наличие на складе в [GEOGRAPHIC_DATA]" at bounding box center [365, 171] width 209 height 9
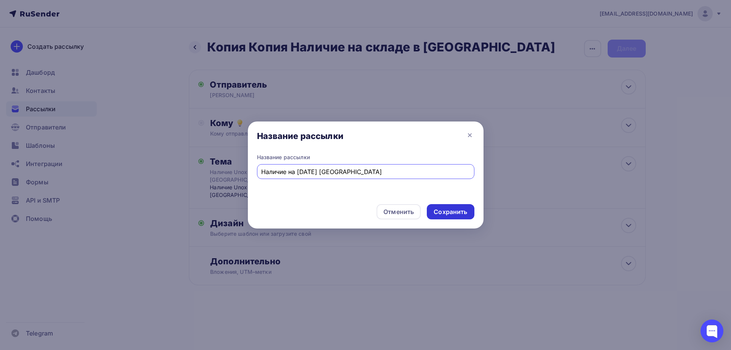
type input "Наличие на [DATE] [GEOGRAPHIC_DATA]"
click at [454, 212] on div "Сохранить" at bounding box center [451, 212] width 34 height 9
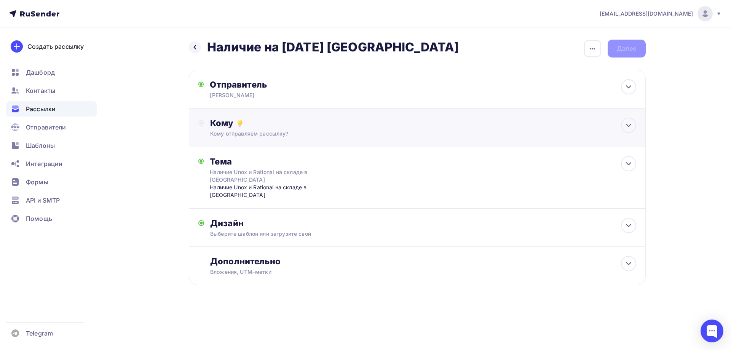
click at [248, 130] on div "Кому отправляем рассылку?" at bounding box center [402, 134] width 384 height 8
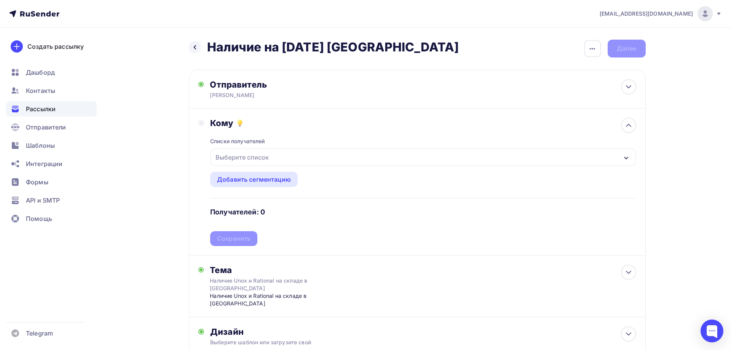
click at [262, 157] on div "Выберите список" at bounding box center [242, 157] width 59 height 14
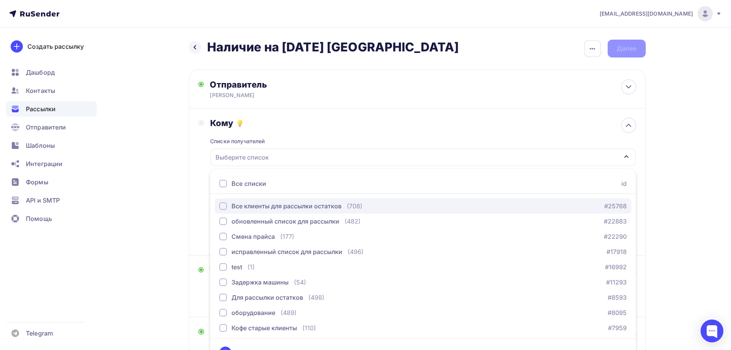
click at [222, 206] on div "button" at bounding box center [223, 206] width 8 height 8
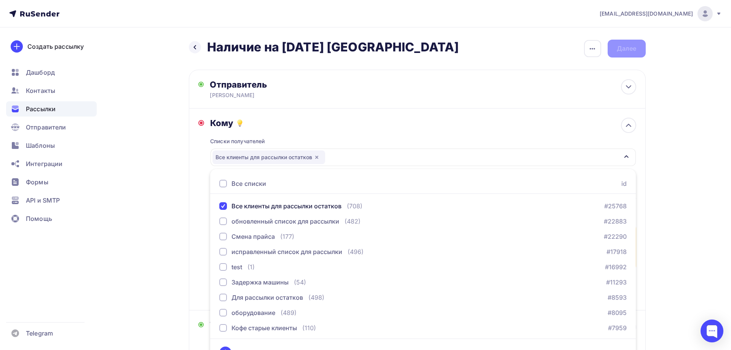
click at [195, 156] on div "Кому Списки получателей Все клиенты для рассылки остатков Все списки id Все кли…" at bounding box center [417, 210] width 457 height 202
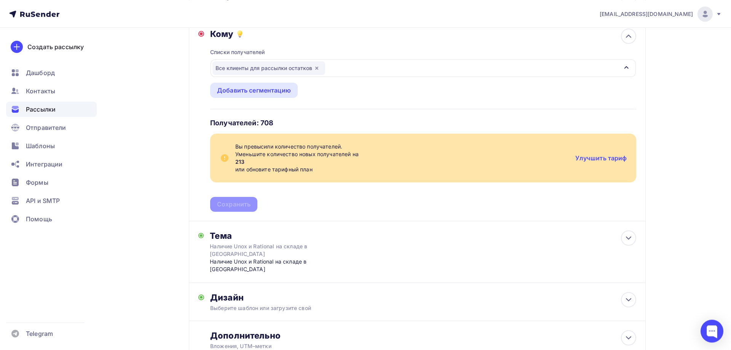
scroll to position [117, 0]
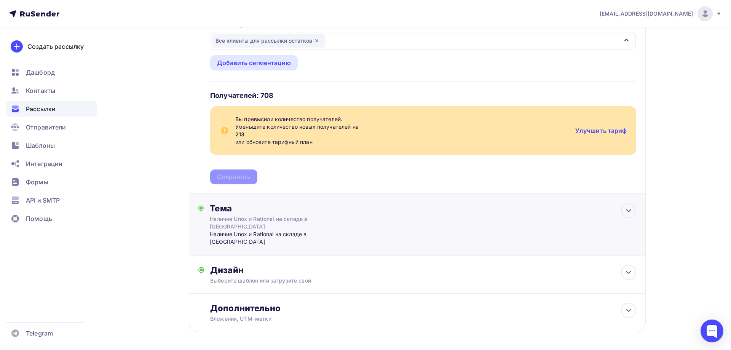
click at [234, 219] on div "Наличие Unox и Rational на складе в [GEOGRAPHIC_DATA]" at bounding box center [278, 222] width 136 height 15
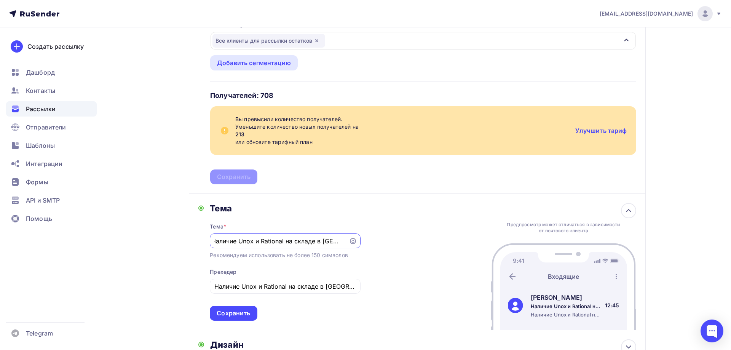
scroll to position [0, 3]
click at [267, 240] on input "Наличие Unox и Rational на складе в [GEOGRAPHIC_DATA]" at bounding box center [279, 241] width 130 height 9
drag, startPoint x: 317, startPoint y: 242, endPoint x: 183, endPoint y: 242, distance: 133.3
click at [214, 242] on input "Наличие Unox и Rational на складе в [GEOGRAPHIC_DATA]" at bounding box center [279, 241] width 130 height 9
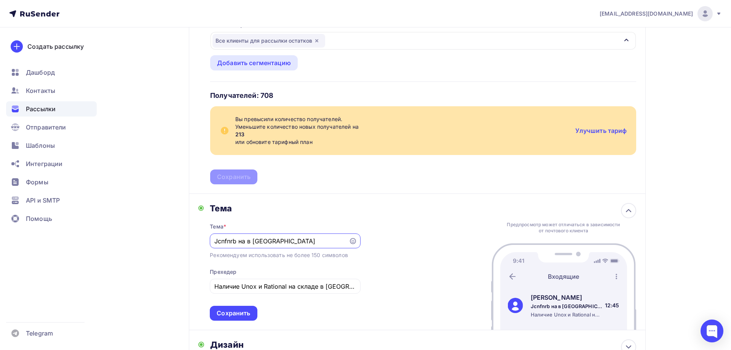
drag, startPoint x: 238, startPoint y: 240, endPoint x: 185, endPoint y: 238, distance: 52.2
click at [214, 238] on input "Jcnfnrb на в [GEOGRAPHIC_DATA]" at bounding box center [279, 241] width 130 height 9
click at [249, 243] on input "Остатки на в [GEOGRAPHIC_DATA]" at bounding box center [279, 241] width 130 height 9
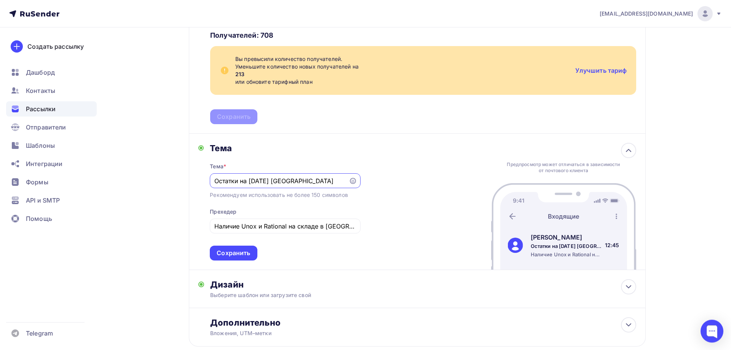
scroll to position [194, 0]
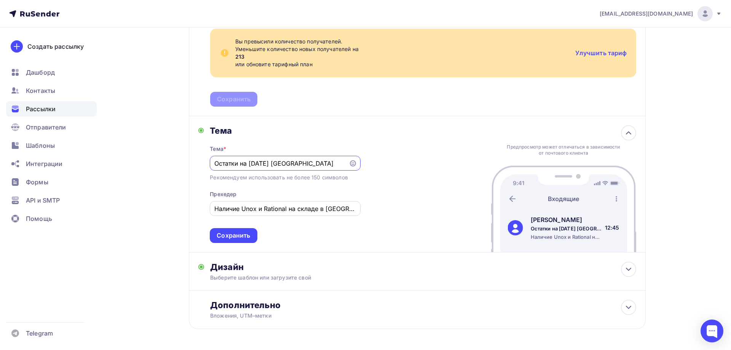
type input "Остатки на [DATE] [GEOGRAPHIC_DATA]"
click at [240, 210] on input "Наличие Unox и Rational на складе в [GEOGRAPHIC_DATA]" at bounding box center [285, 208] width 142 height 9
drag, startPoint x: 304, startPoint y: 164, endPoint x: 200, endPoint y: 166, distance: 104.0
click at [214, 166] on input "Остатки на [DATE] [GEOGRAPHIC_DATA]" at bounding box center [279, 163] width 130 height 9
click at [306, 213] on input "Наличие Unox и Rational на складе в [GEOGRAPHIC_DATA]" at bounding box center [285, 208] width 142 height 9
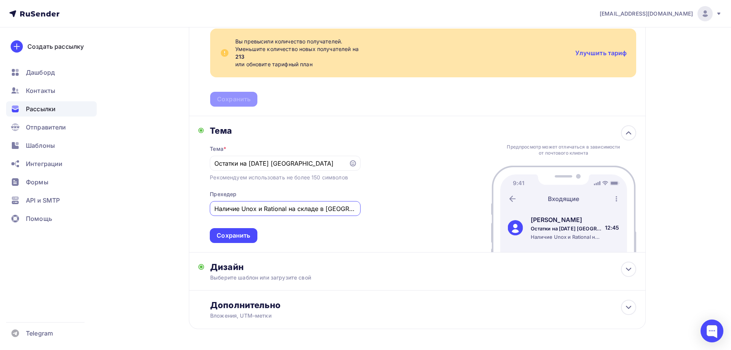
drag, startPoint x: 350, startPoint y: 208, endPoint x: 198, endPoint y: 209, distance: 152.0
click at [214, 209] on input "Наличие Unox и Rational на складе в [GEOGRAPHIC_DATA]" at bounding box center [285, 208] width 142 height 9
type input "[PERSON_NAME]"
paste input "Остатки на [DATE] [GEOGRAPHIC_DATA]"
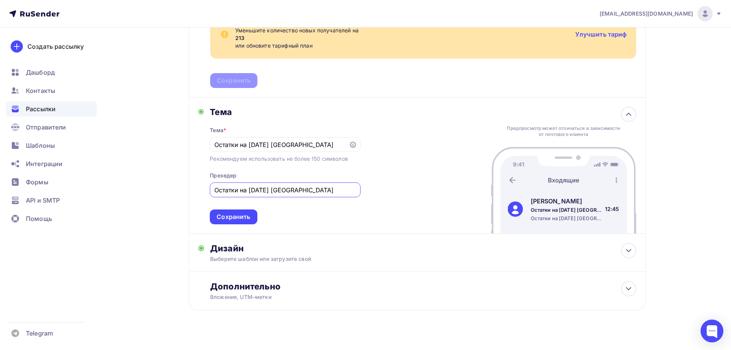
scroll to position [222, 0]
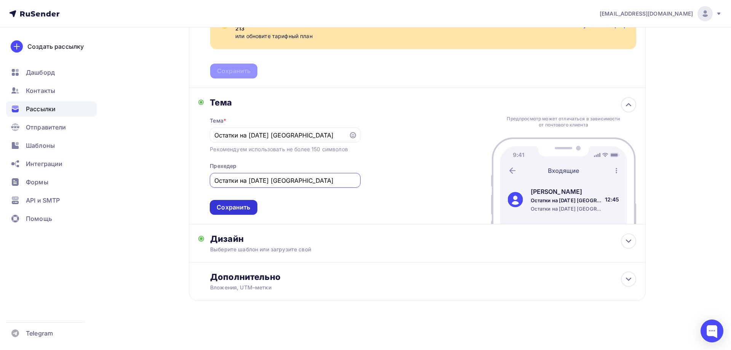
type input "Остатки на [DATE] [GEOGRAPHIC_DATA]"
click at [226, 202] on div "Сохранить" at bounding box center [233, 207] width 47 height 15
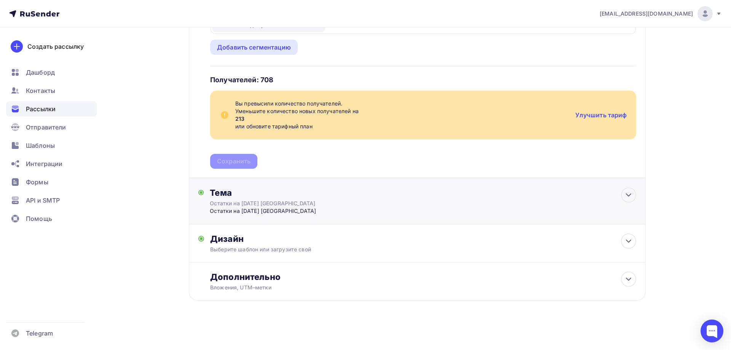
scroll to position [132, 0]
click at [627, 240] on icon at bounding box center [629, 241] width 5 height 2
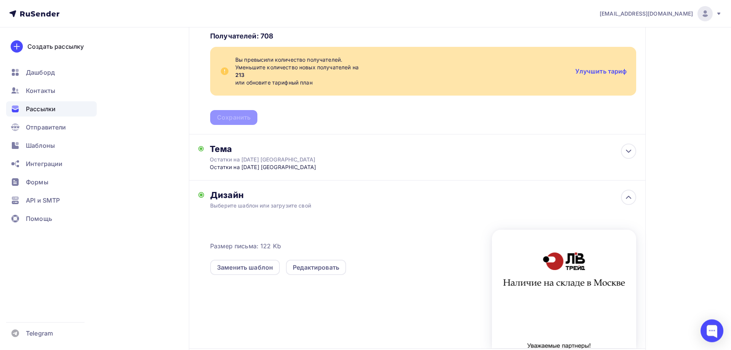
scroll to position [262, 0]
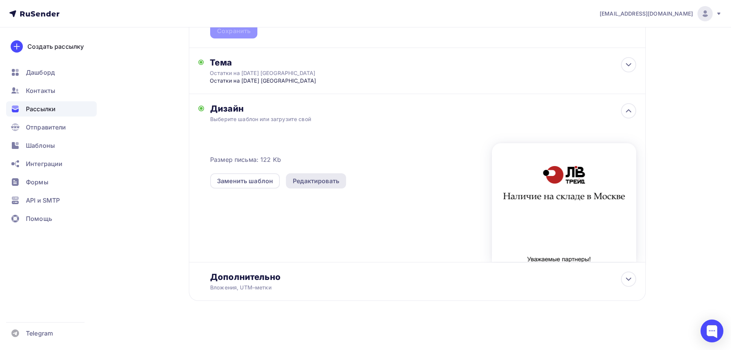
click at [311, 182] on div "Редактировать" at bounding box center [316, 180] width 46 height 9
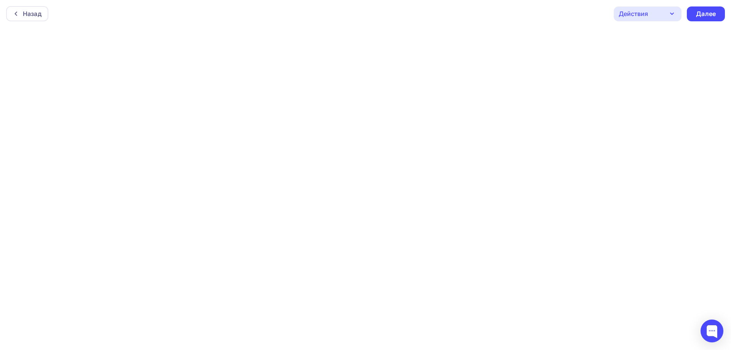
click at [537, 19] on div "Назад Действия Отправить тестовое письмо Предпросмотр Сохранить в Мои шаблоны В…" at bounding box center [365, 13] width 731 height 27
click at [586, 11] on div "Назад Действия Отправить тестовое письмо Предпросмотр Сохранить в Мои шаблоны В…" at bounding box center [365, 13] width 731 height 27
click at [706, 13] on div "Далее" at bounding box center [706, 12] width 20 height 9
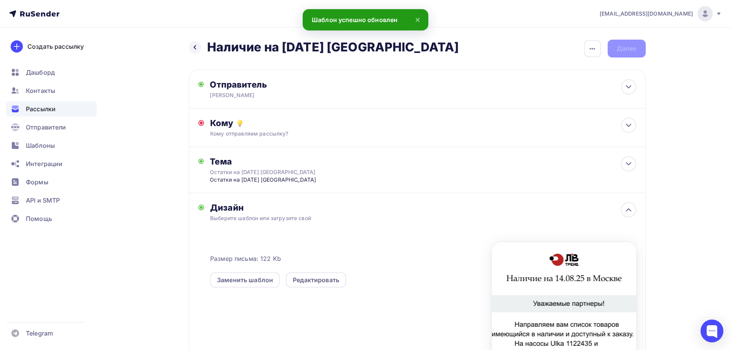
click at [278, 217] on div "Выберите шаблон или загрузите свой" at bounding box center [402, 218] width 384 height 8
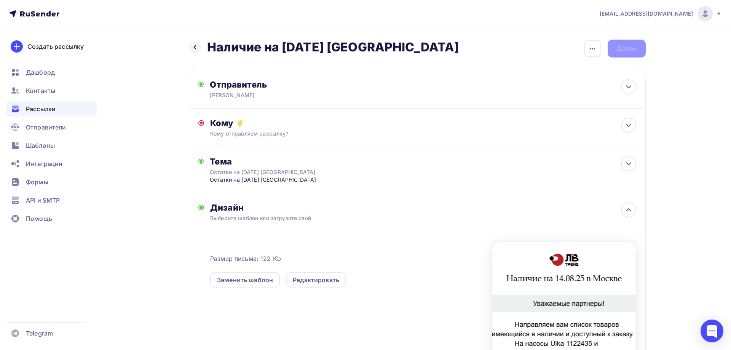
click at [224, 211] on div "Дизайн" at bounding box center [423, 207] width 426 height 11
click at [625, 208] on icon at bounding box center [628, 209] width 9 height 9
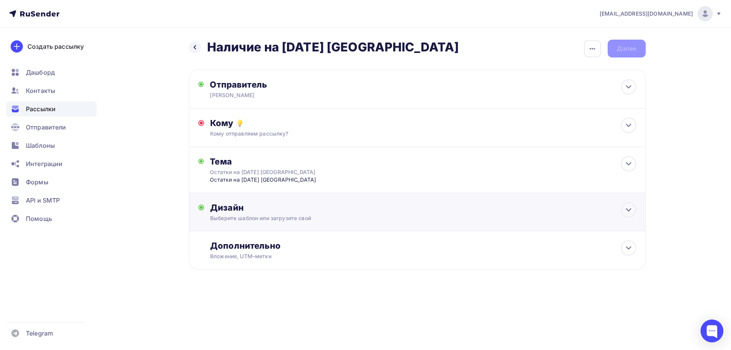
click at [258, 217] on div "Выберите шаблон или загрузите свой" at bounding box center [402, 218] width 384 height 8
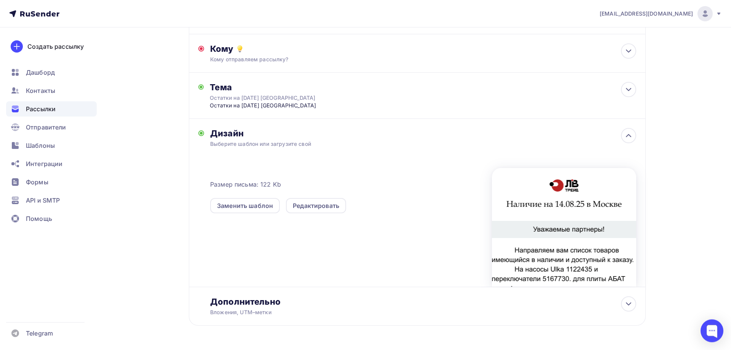
scroll to position [78, 0]
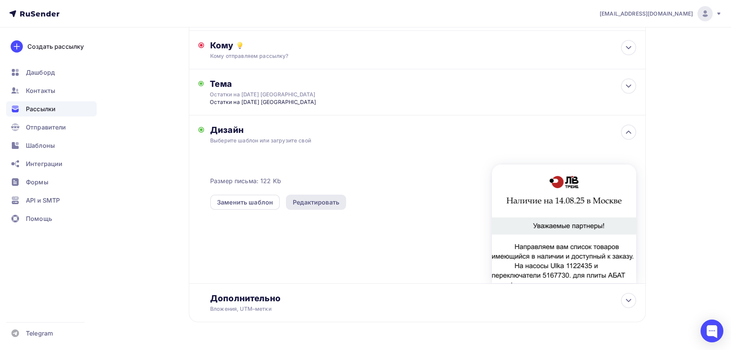
click at [321, 202] on div "Редактировать" at bounding box center [316, 202] width 46 height 9
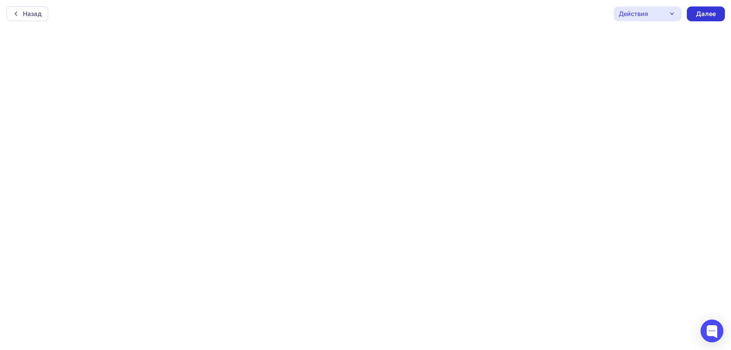
click at [711, 15] on div "Далее" at bounding box center [706, 14] width 20 height 9
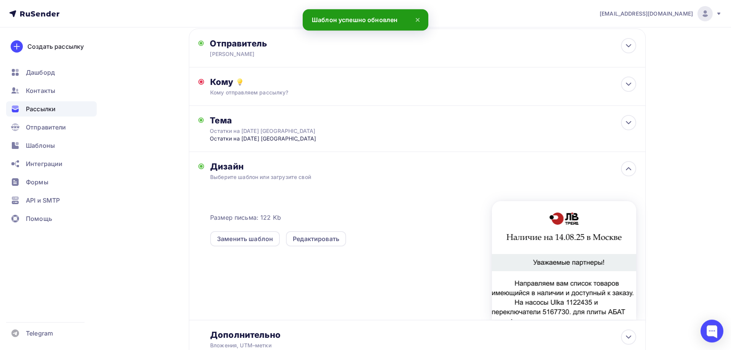
scroll to position [99, 0]
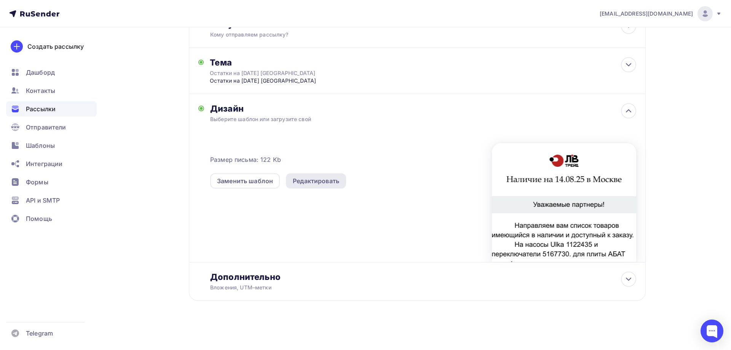
click at [332, 182] on div "Редактировать" at bounding box center [316, 180] width 46 height 9
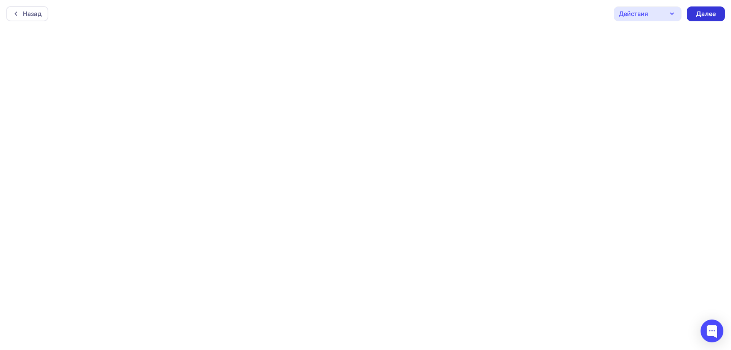
click at [705, 16] on div "Далее" at bounding box center [706, 14] width 20 height 9
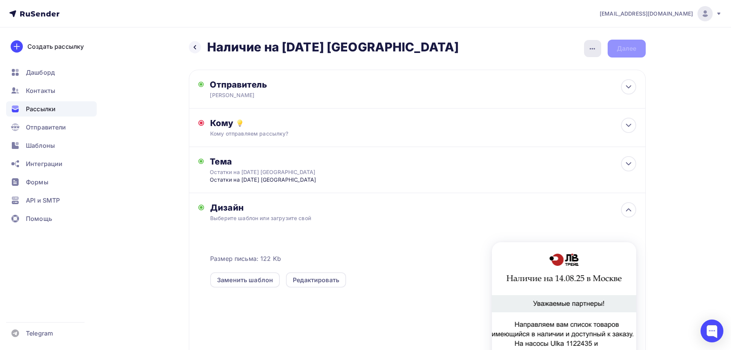
click at [594, 49] on icon "button" at bounding box center [592, 49] width 5 height 2
click at [554, 71] on div "Закончить позже" at bounding box center [552, 72] width 94 height 9
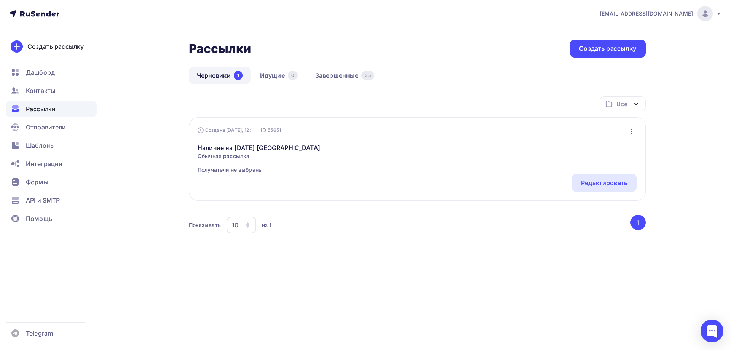
click at [719, 14] on icon at bounding box center [719, 14] width 3 height 2
click at [615, 51] on span "[DEMOGRAPHIC_DATA]" at bounding box center [643, 48] width 70 height 9
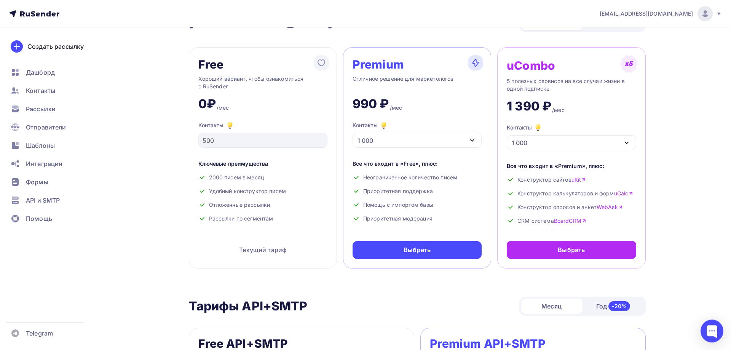
scroll to position [39, 0]
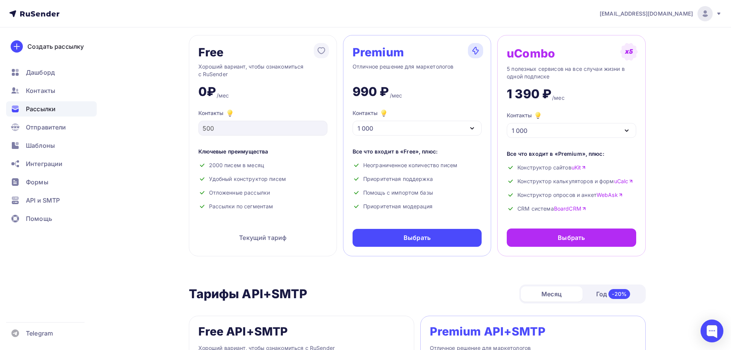
click at [33, 107] on span "Рассылки" at bounding box center [41, 108] width 30 height 9
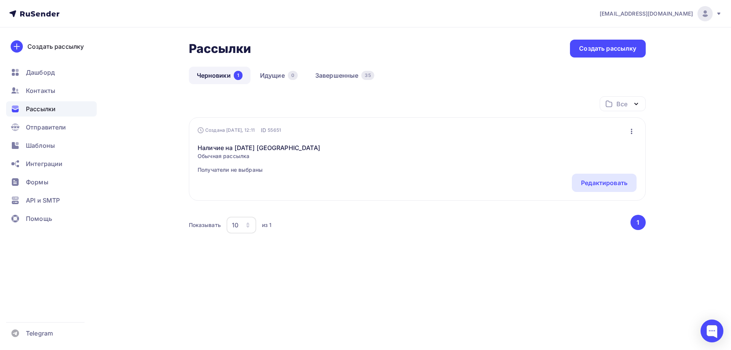
click at [216, 75] on link "Черновики 1" at bounding box center [220, 76] width 62 height 18
click at [598, 185] on div "Редактировать" at bounding box center [604, 182] width 46 height 9
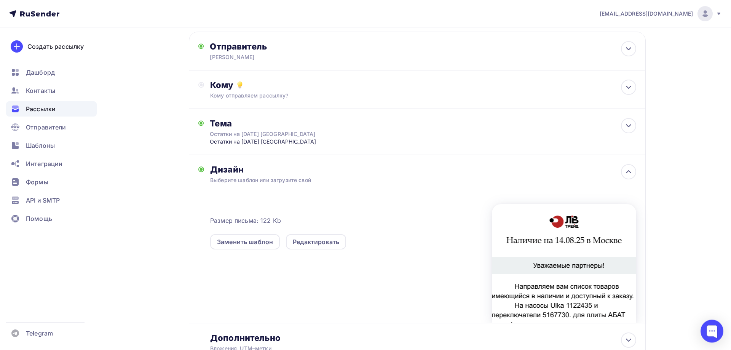
scroll to position [99, 0]
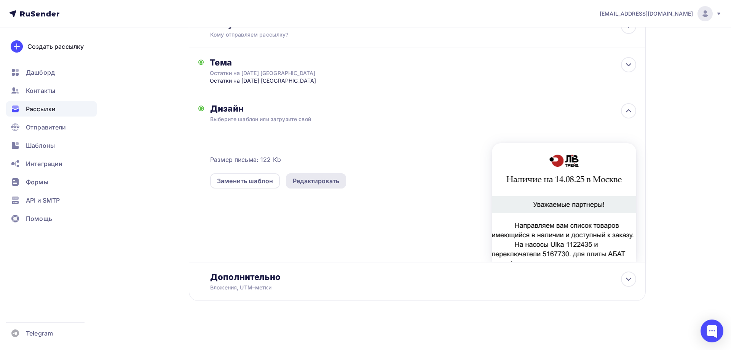
click at [320, 179] on div "Редактировать" at bounding box center [316, 180] width 46 height 9
